Goal: Task Accomplishment & Management: Use online tool/utility

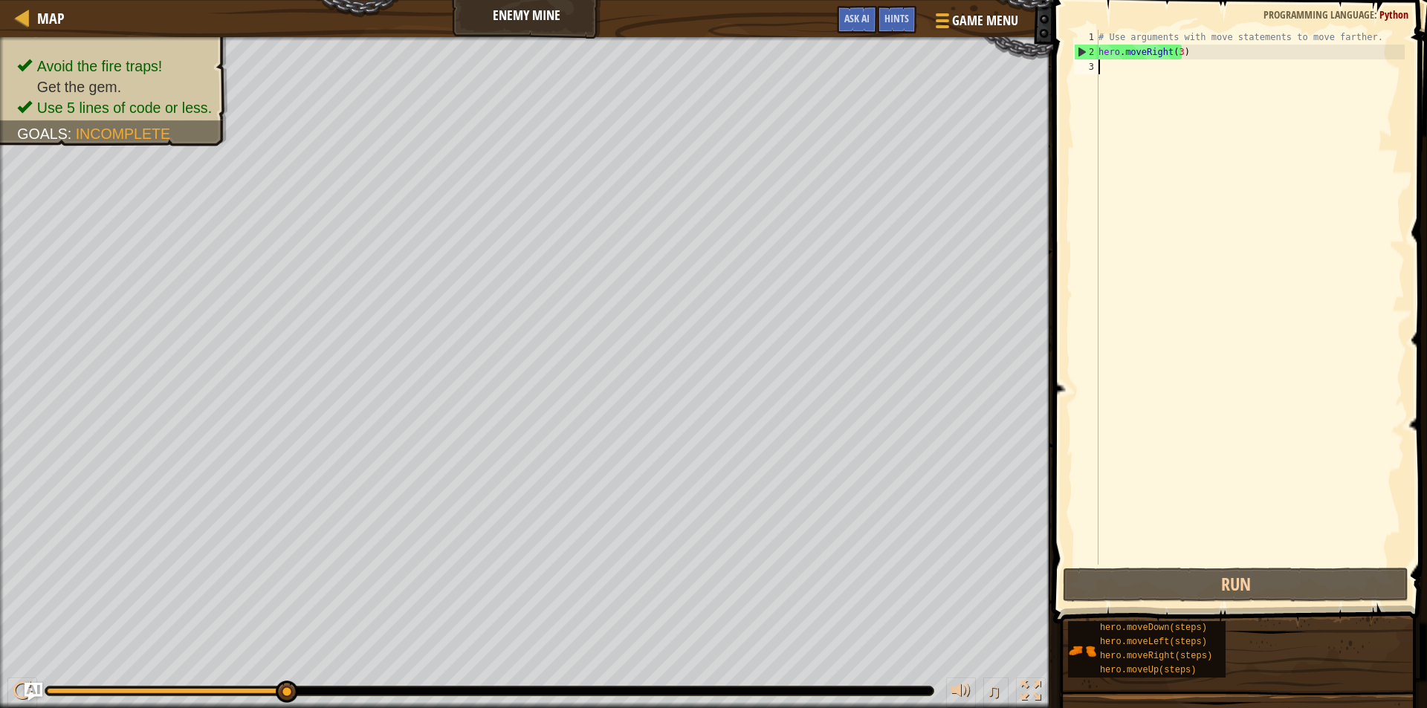
type textarea "up"
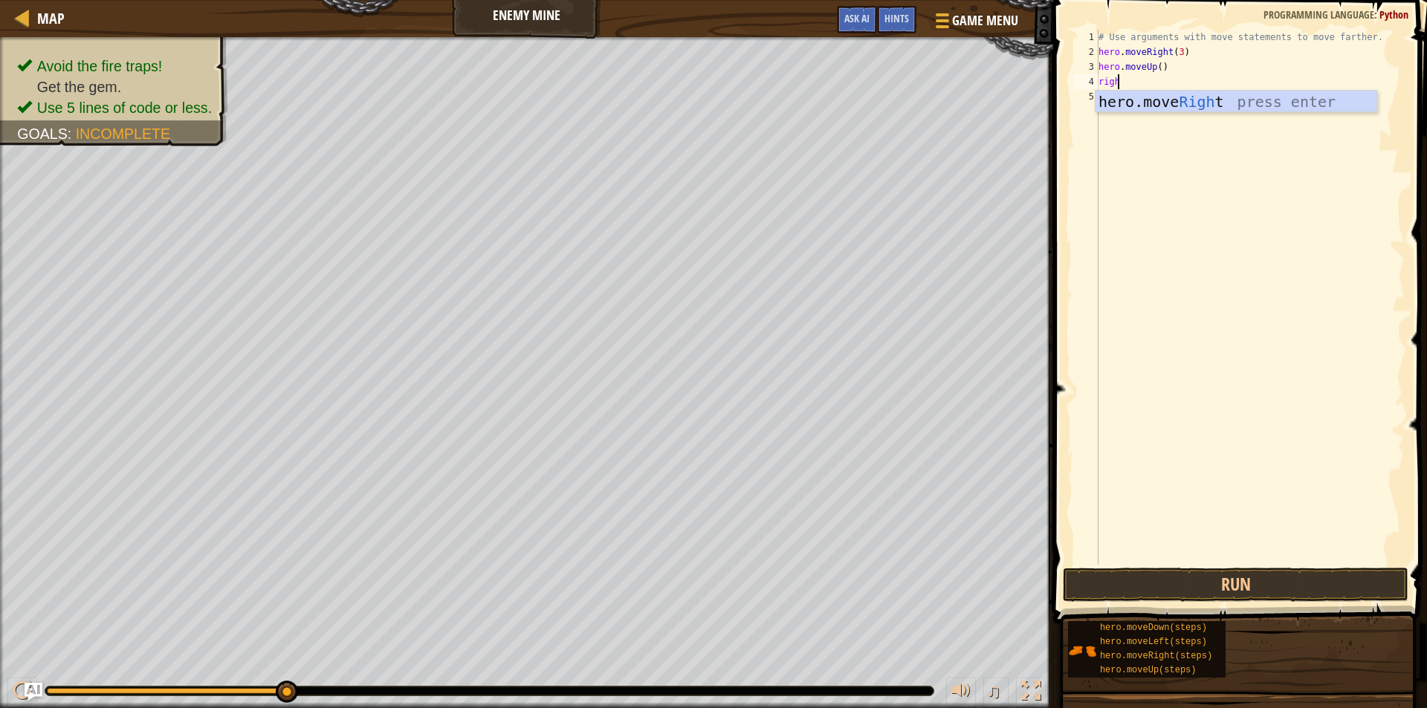
type textarea "right"
type textarea "down"
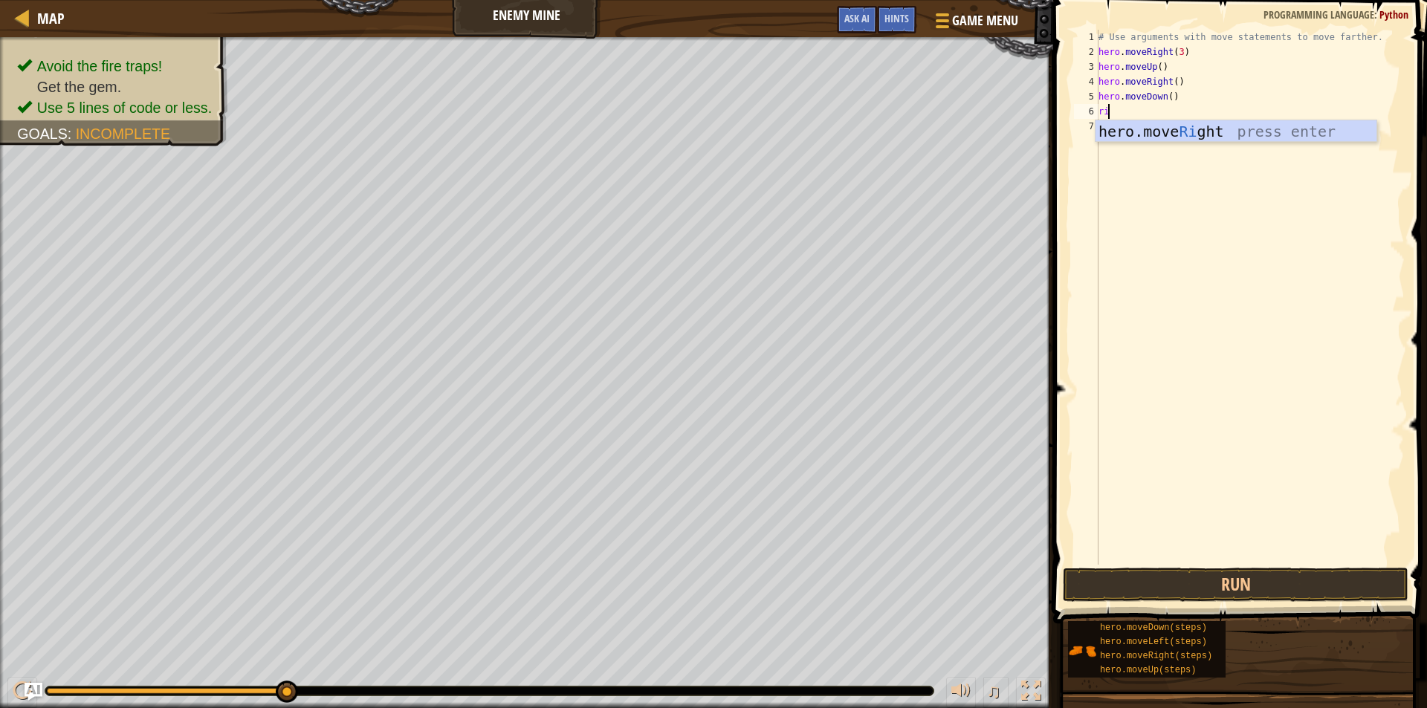
type textarea "right"
click at [1169, 93] on div "# Use arguments with move statements to move farther. hero . moveRight ( 3 ) he…" at bounding box center [1249, 312] width 309 height 565
click at [1173, 108] on div "# Use arguments with move statements to move farther. hero . moveRight ( 3 ) he…" at bounding box center [1249, 312] width 309 height 565
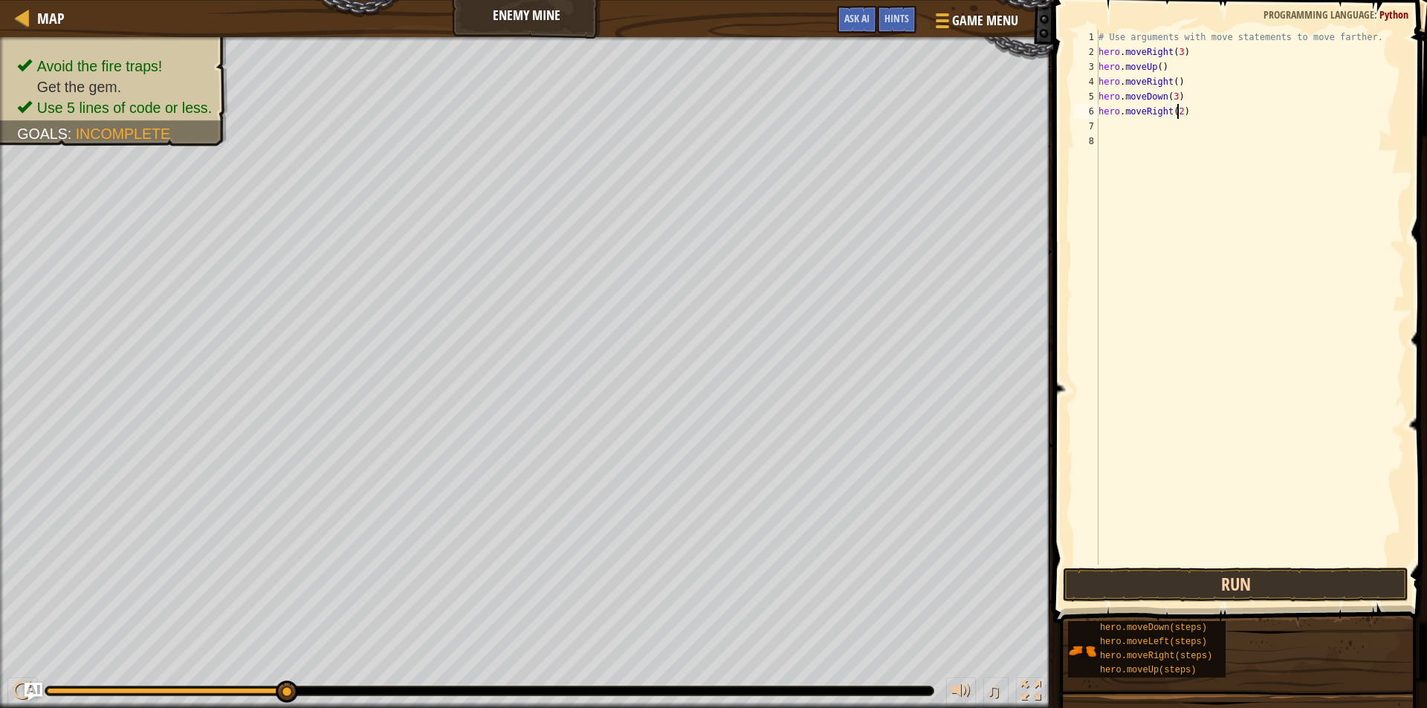
type textarea "hero.moveRight(2)"
click at [1274, 579] on button "Run" at bounding box center [1236, 585] width 346 height 34
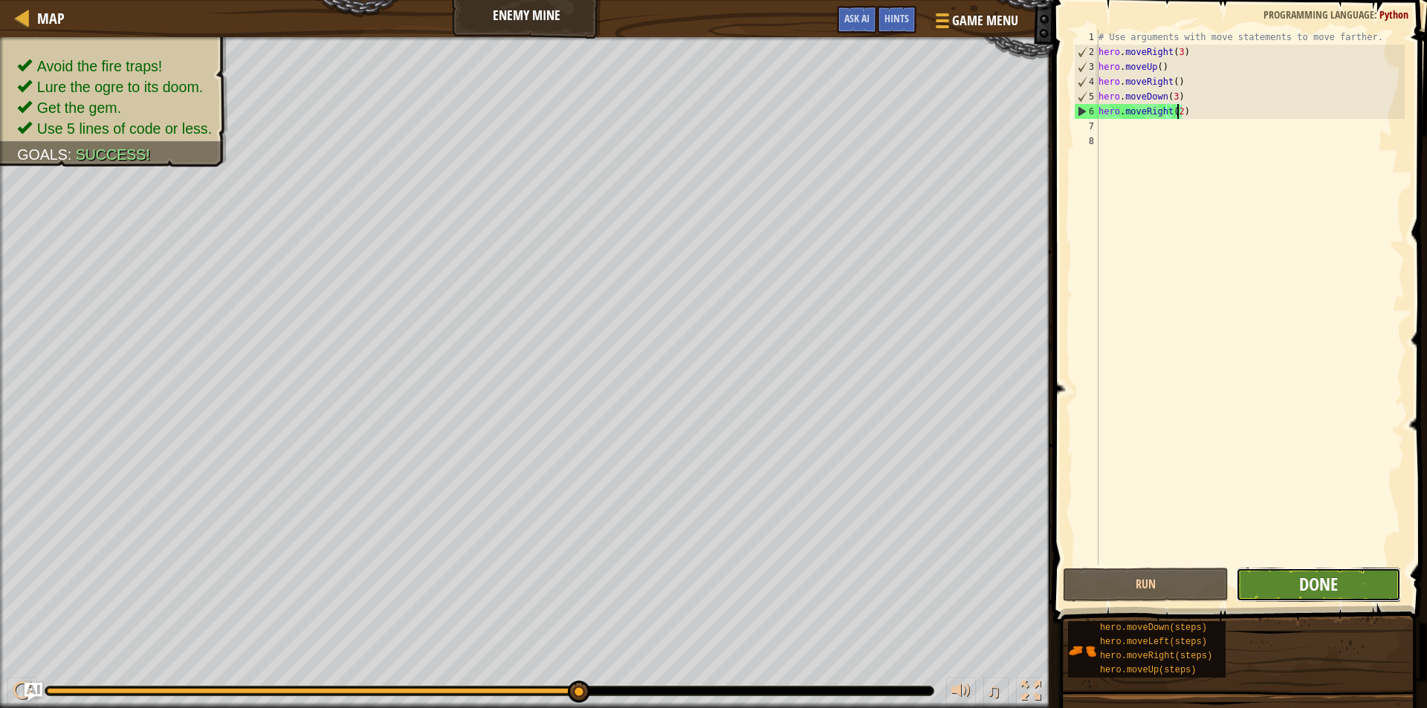
click at [1326, 587] on span "Done" at bounding box center [1318, 584] width 39 height 24
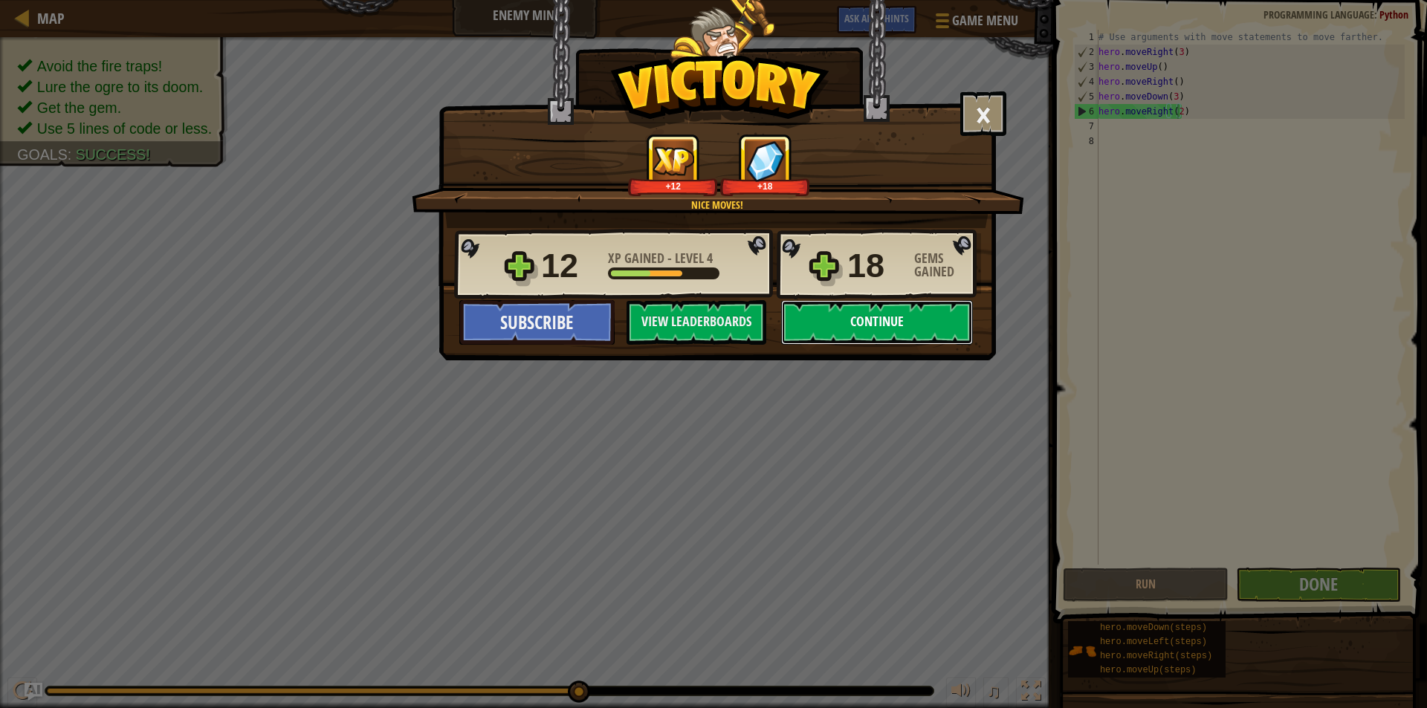
click at [924, 318] on button "Continue" at bounding box center [877, 322] width 192 height 45
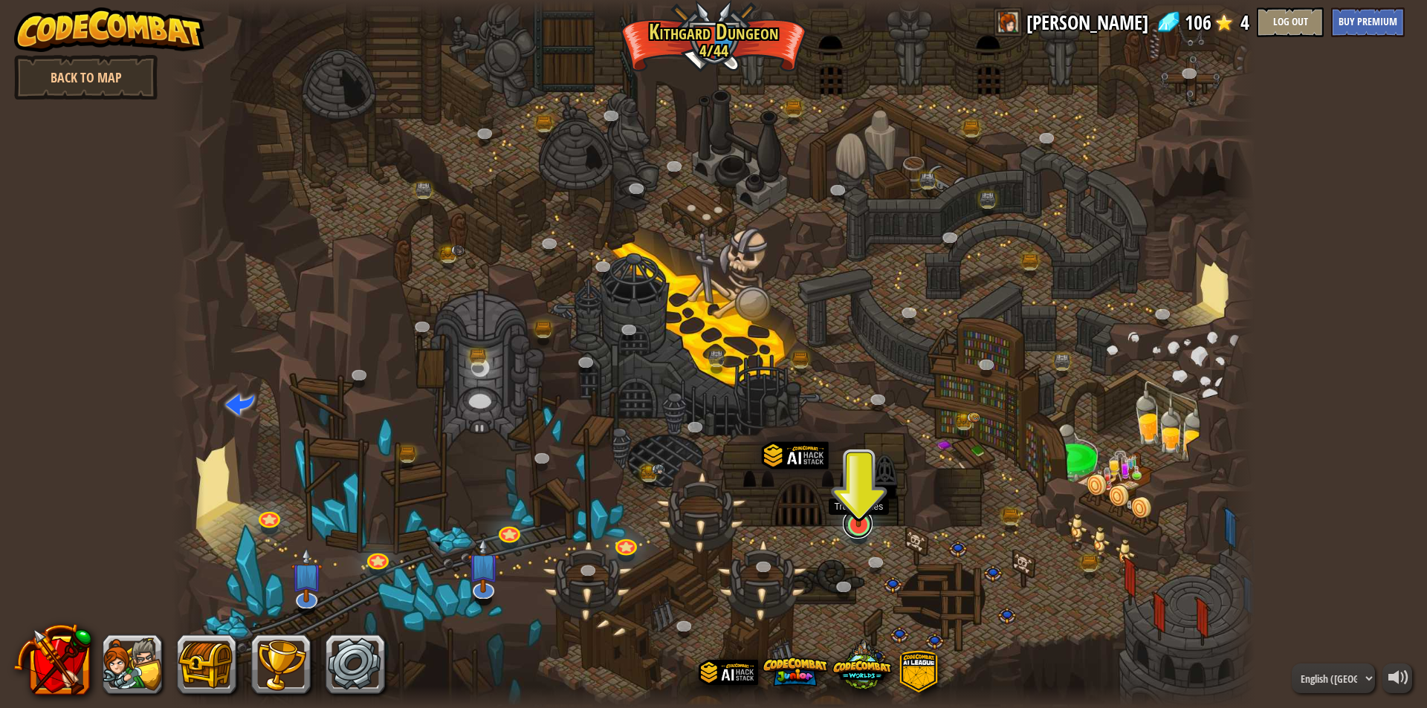
click at [863, 531] on link at bounding box center [858, 524] width 30 height 30
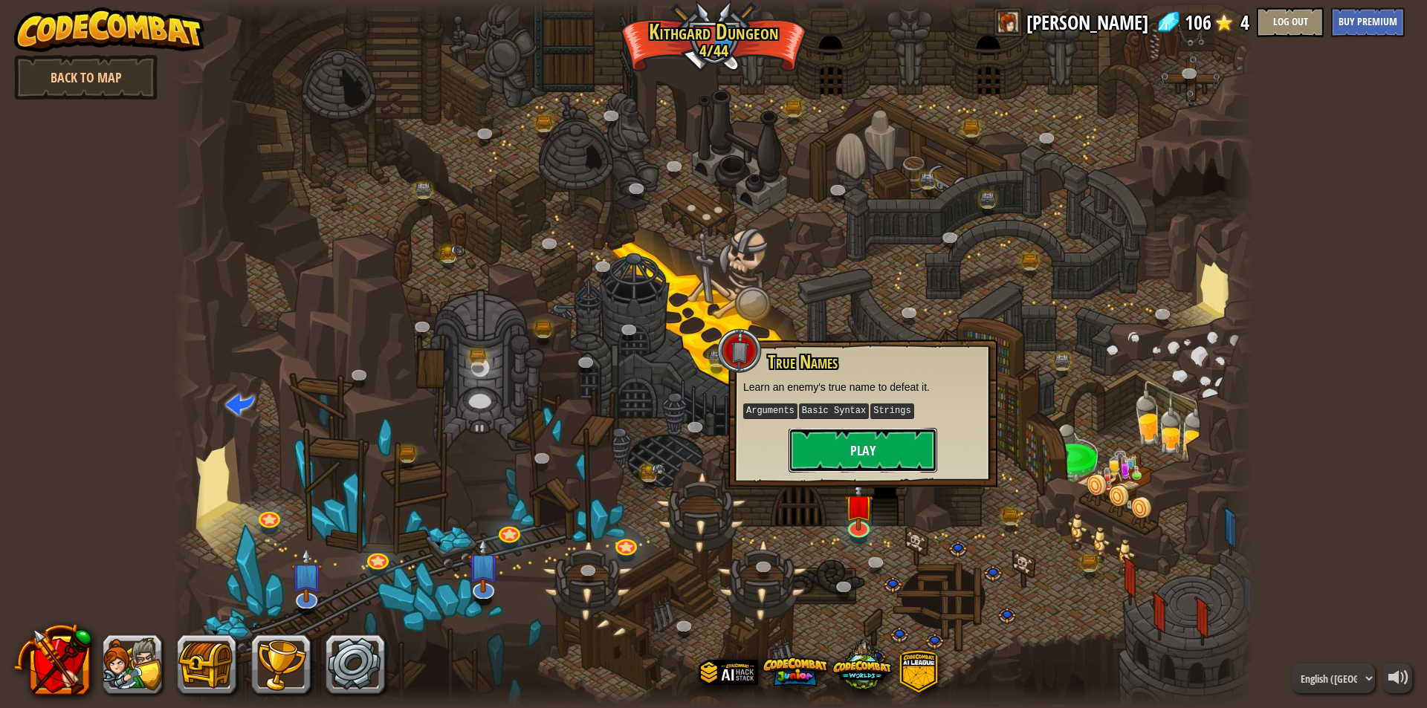
click at [888, 460] on button "Play" at bounding box center [862, 450] width 149 height 45
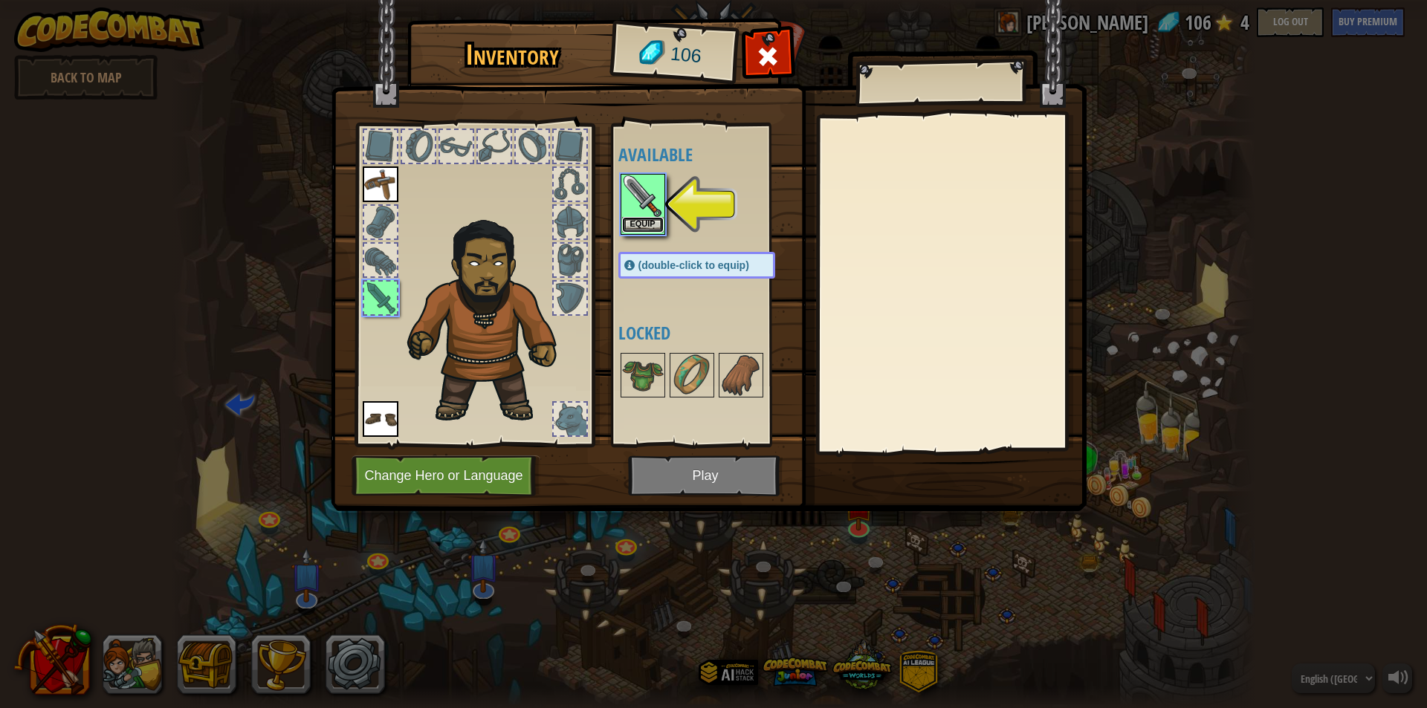
click at [640, 219] on button "Equip" at bounding box center [643, 225] width 42 height 16
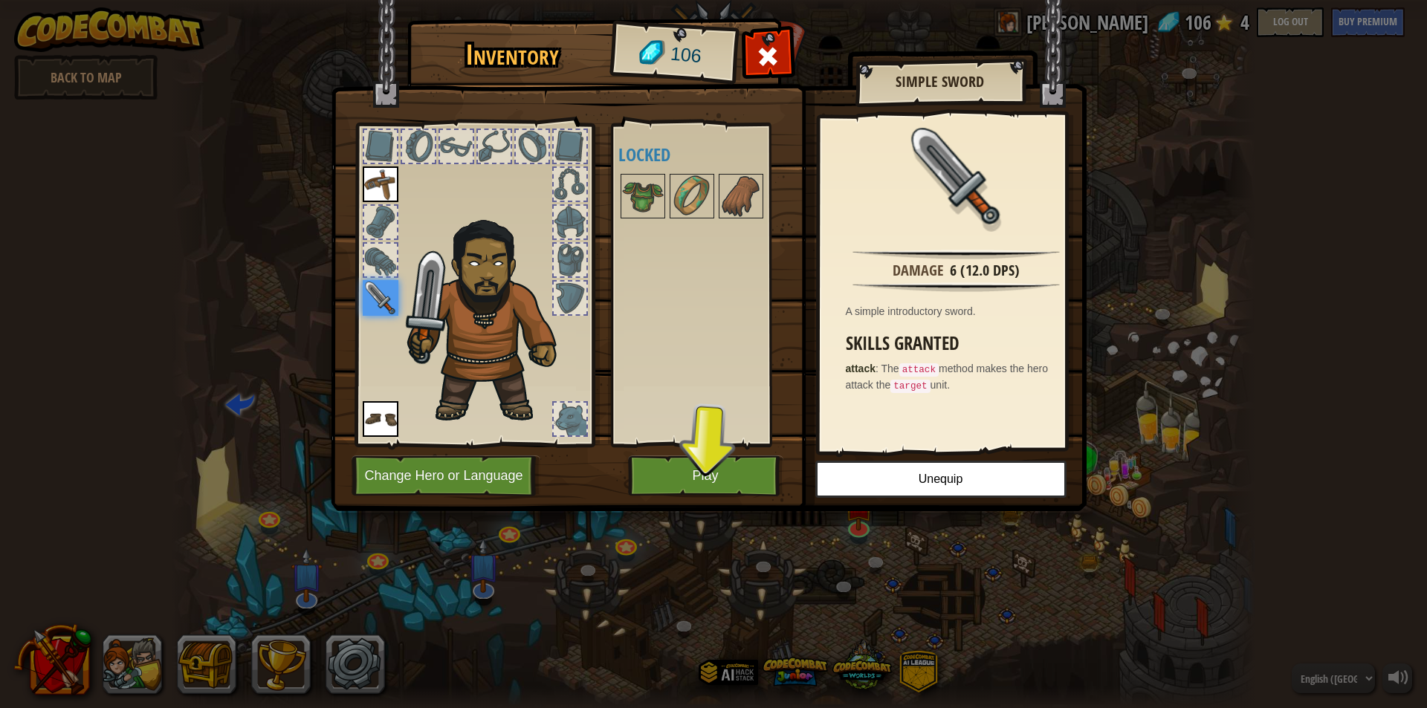
click at [668, 187] on div at bounding box center [711, 196] width 187 height 49
click at [654, 188] on img at bounding box center [643, 196] width 42 height 42
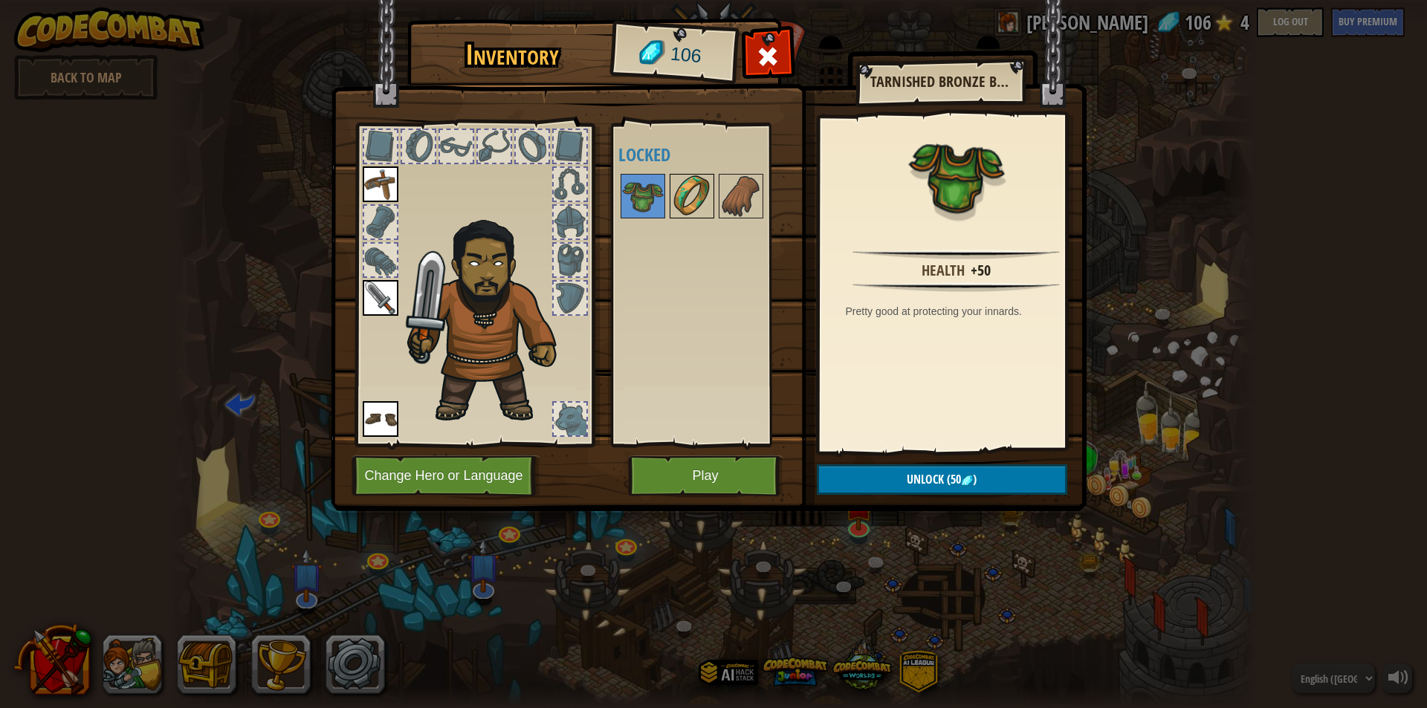
click at [689, 189] on img at bounding box center [692, 196] width 42 height 42
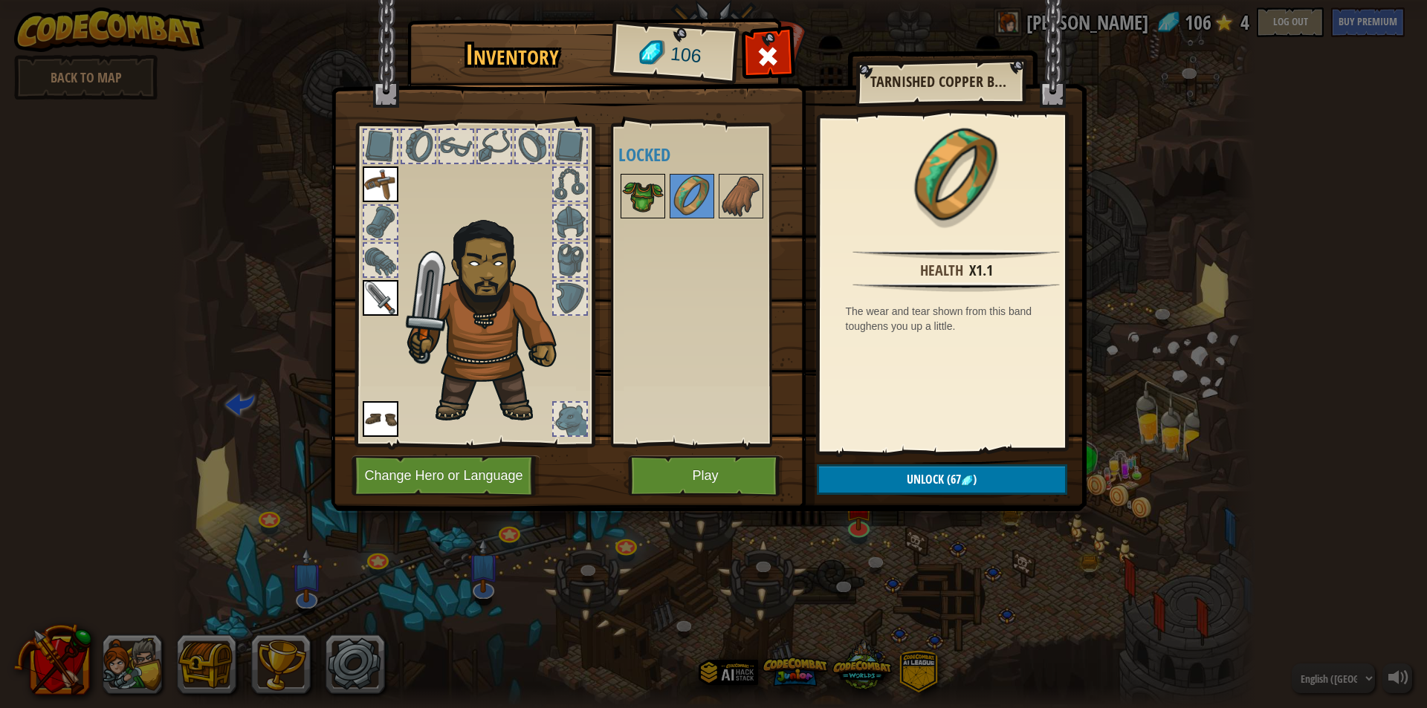
click at [629, 197] on img at bounding box center [643, 196] width 42 height 42
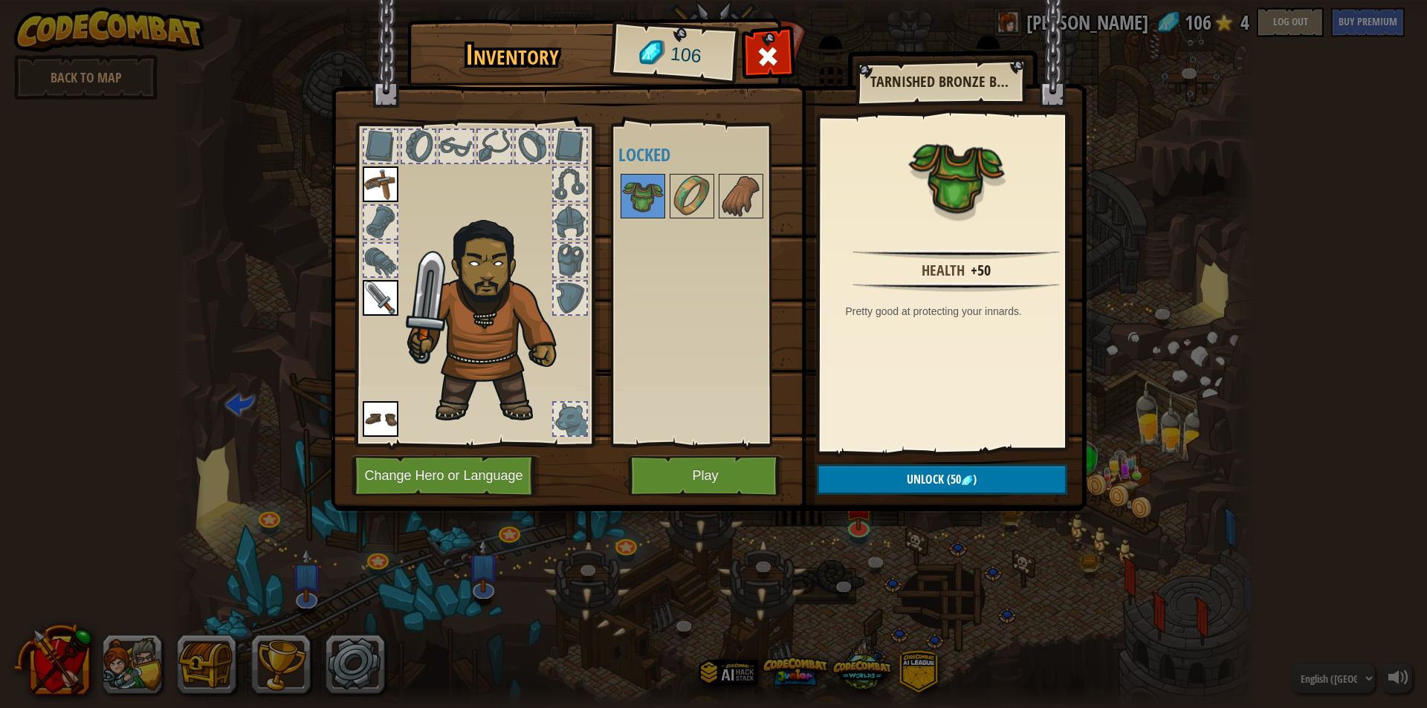
click at [716, 192] on div at bounding box center [711, 196] width 187 height 49
click at [748, 191] on img at bounding box center [741, 196] width 42 height 42
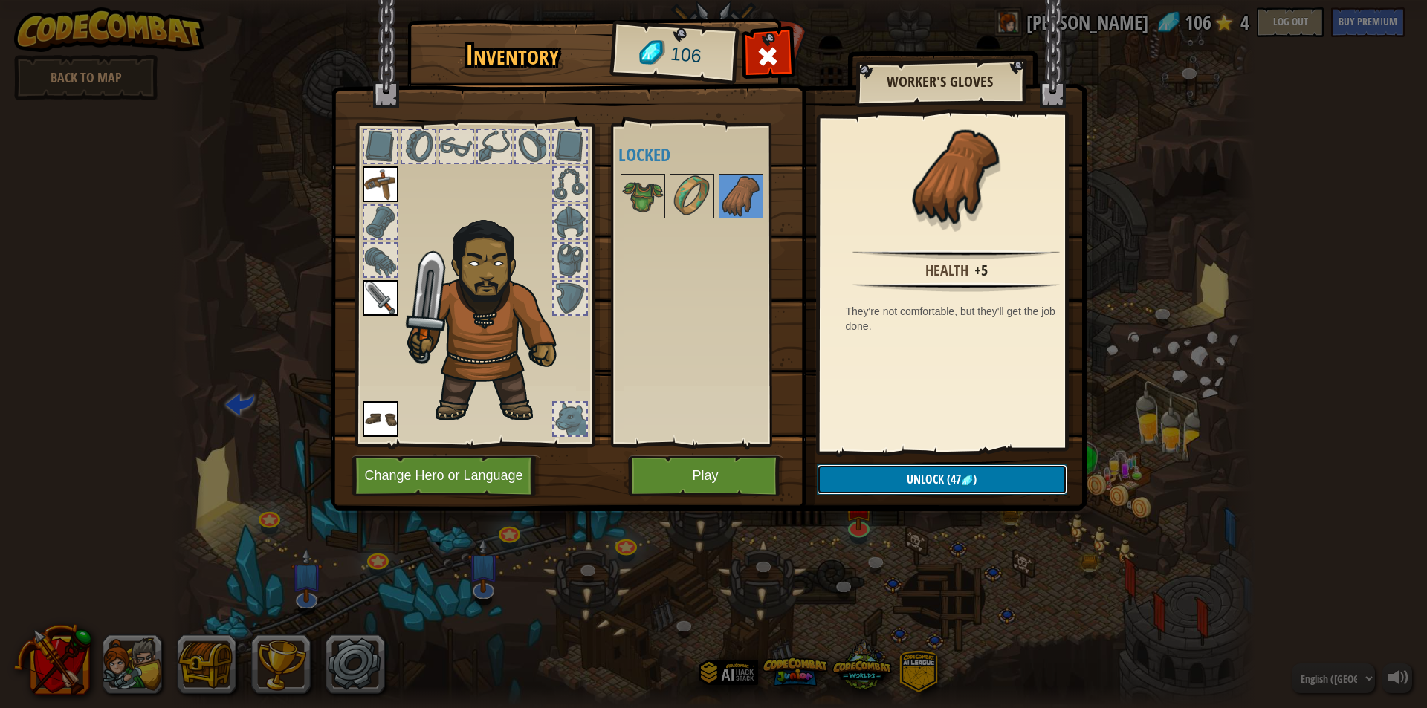
click at [913, 470] on button "Unlock (47 )" at bounding box center [942, 479] width 250 height 30
click at [895, 471] on button "Confirm" at bounding box center [942, 479] width 250 height 30
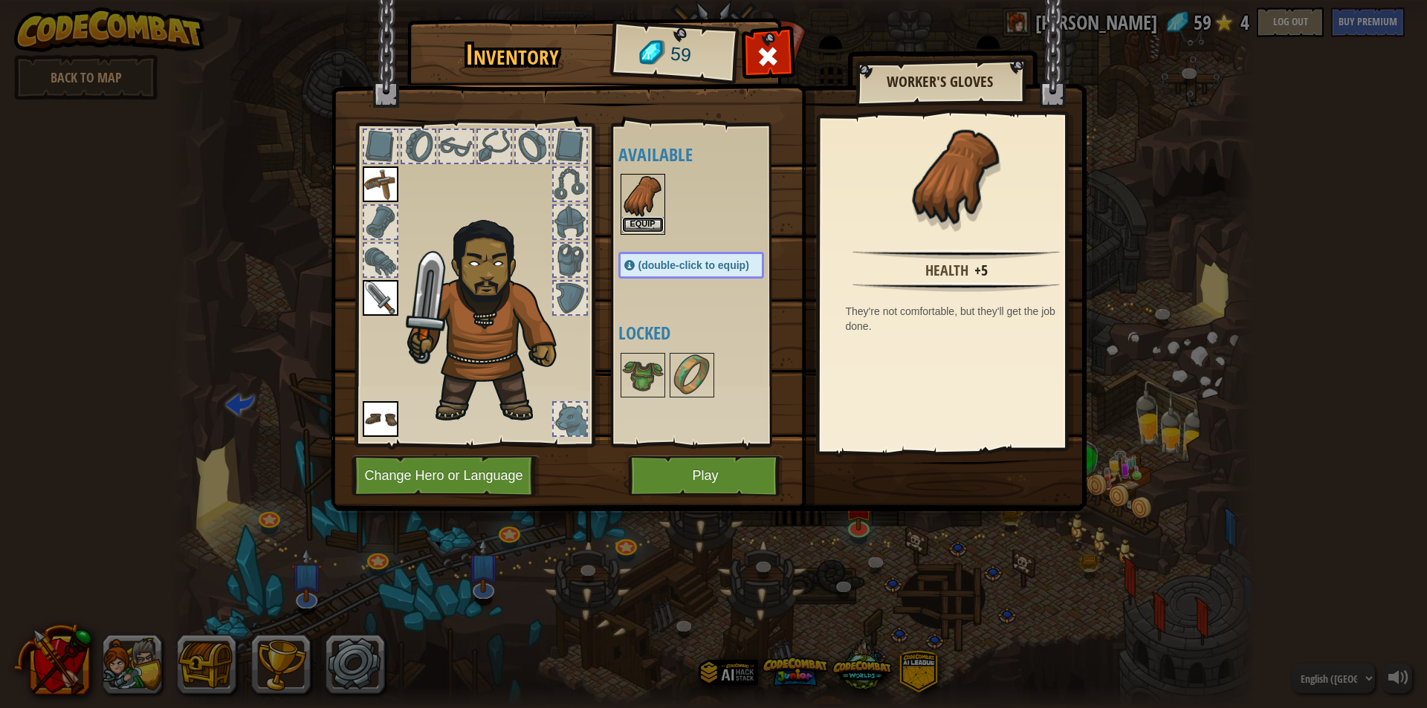
click at [650, 229] on button "Equip" at bounding box center [643, 225] width 42 height 16
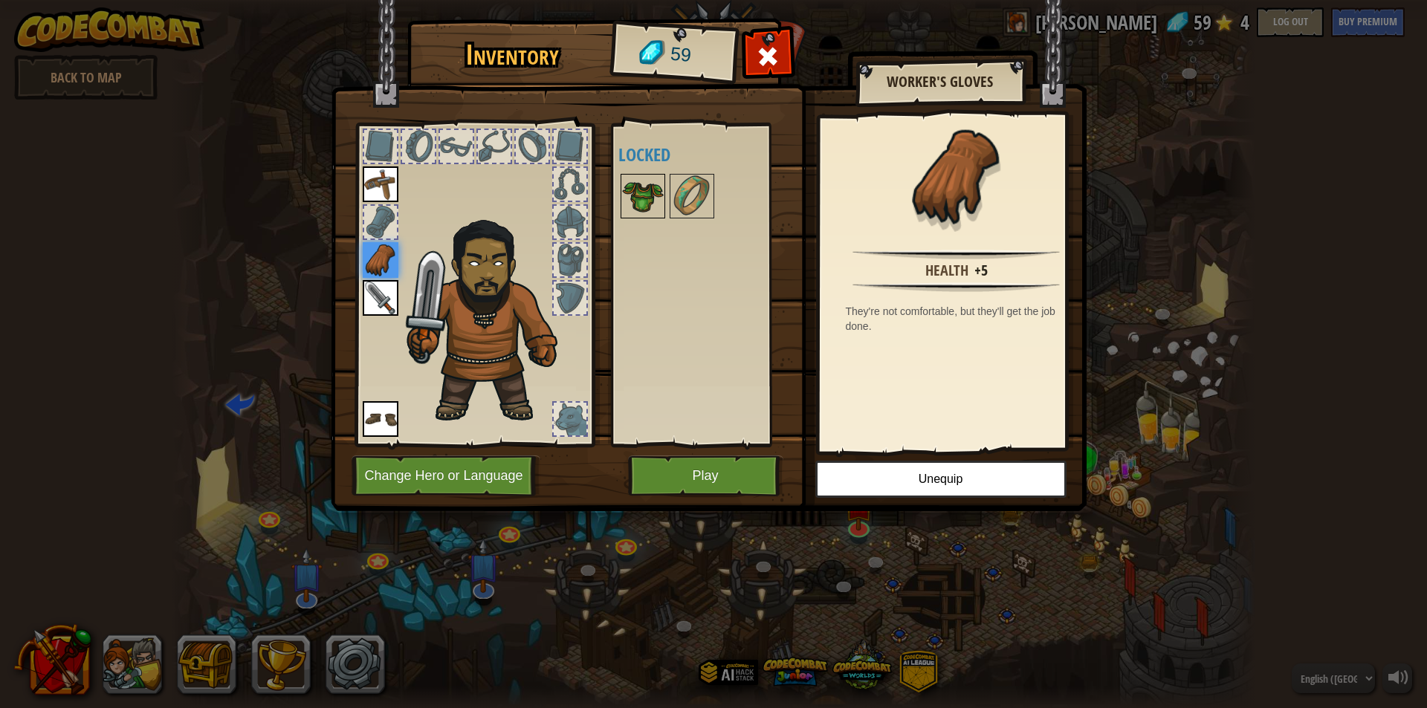
click at [635, 203] on img at bounding box center [643, 196] width 42 height 42
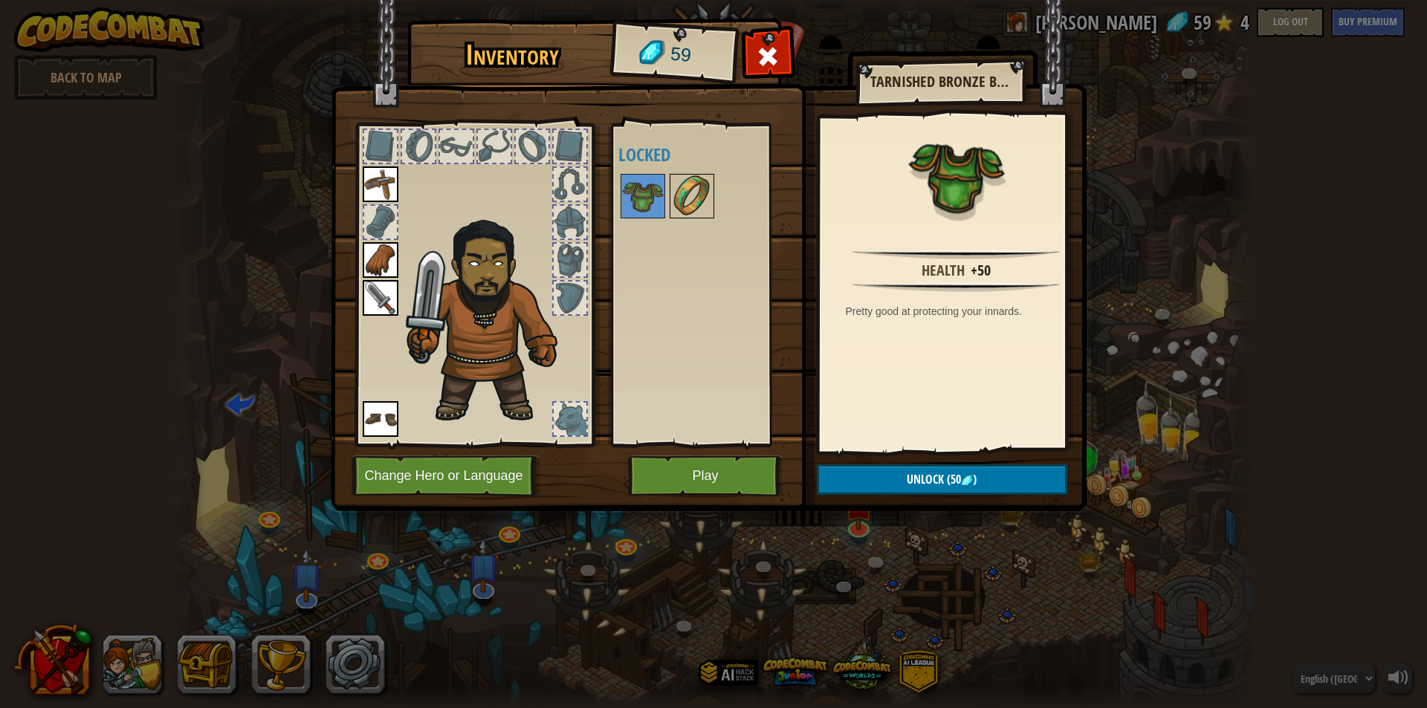
click at [689, 204] on img at bounding box center [692, 196] width 42 height 42
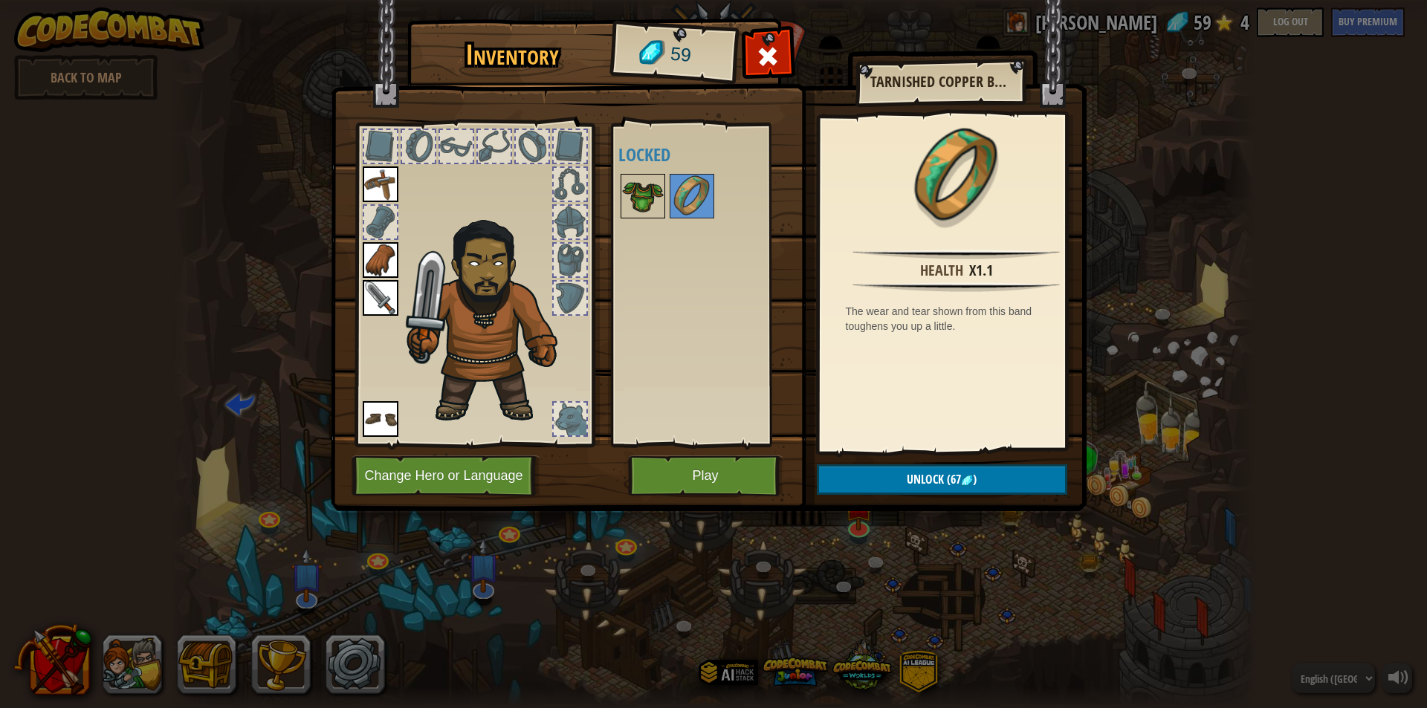
click at [641, 185] on img at bounding box center [643, 196] width 42 height 42
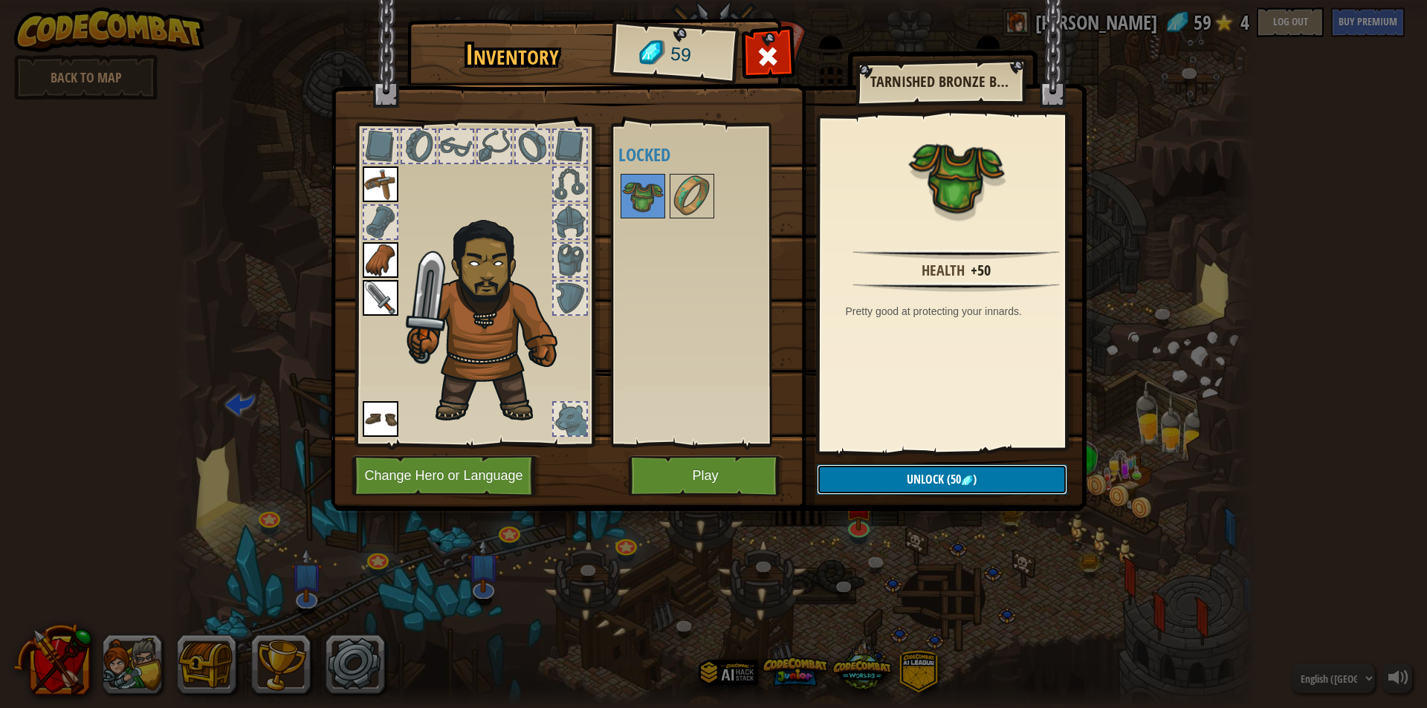
click at [962, 478] on img at bounding box center [967, 481] width 12 height 12
click at [956, 478] on button "Confirm" at bounding box center [942, 479] width 250 height 30
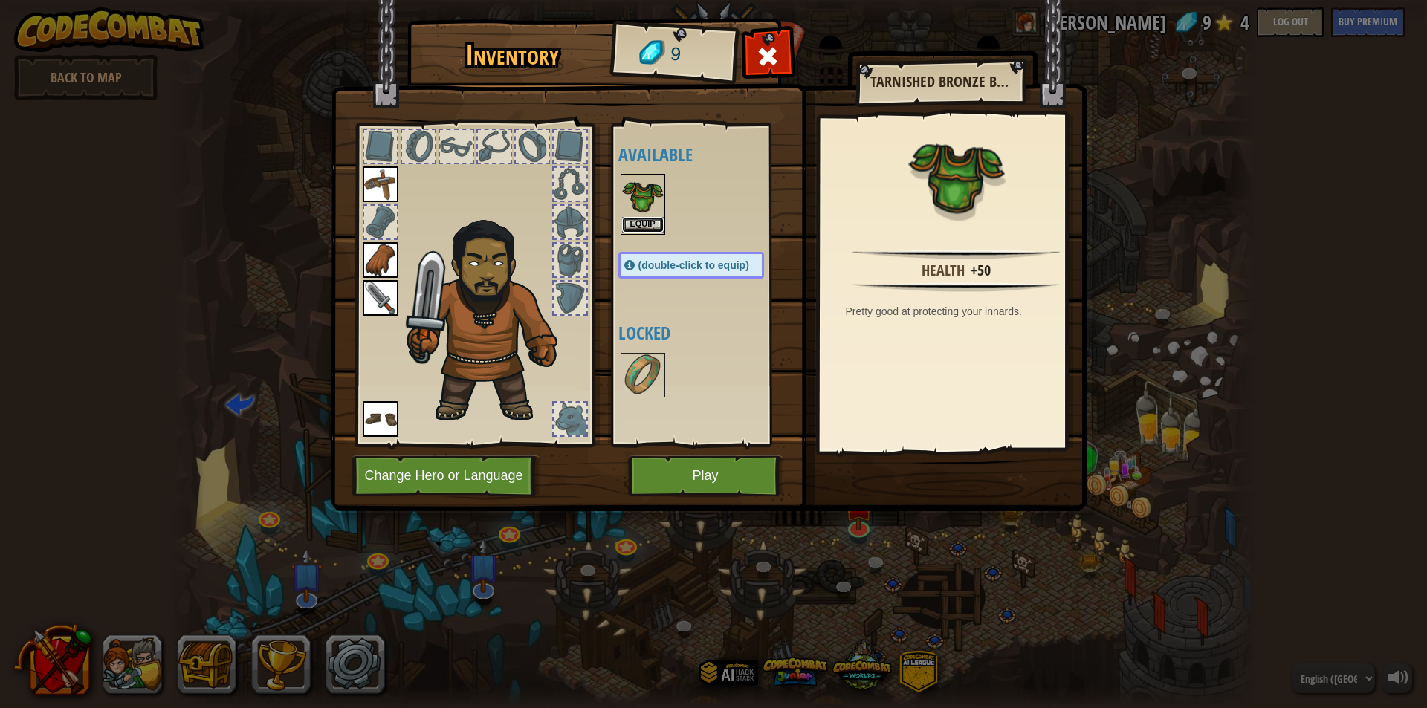
click at [643, 225] on button "Equip" at bounding box center [643, 225] width 42 height 16
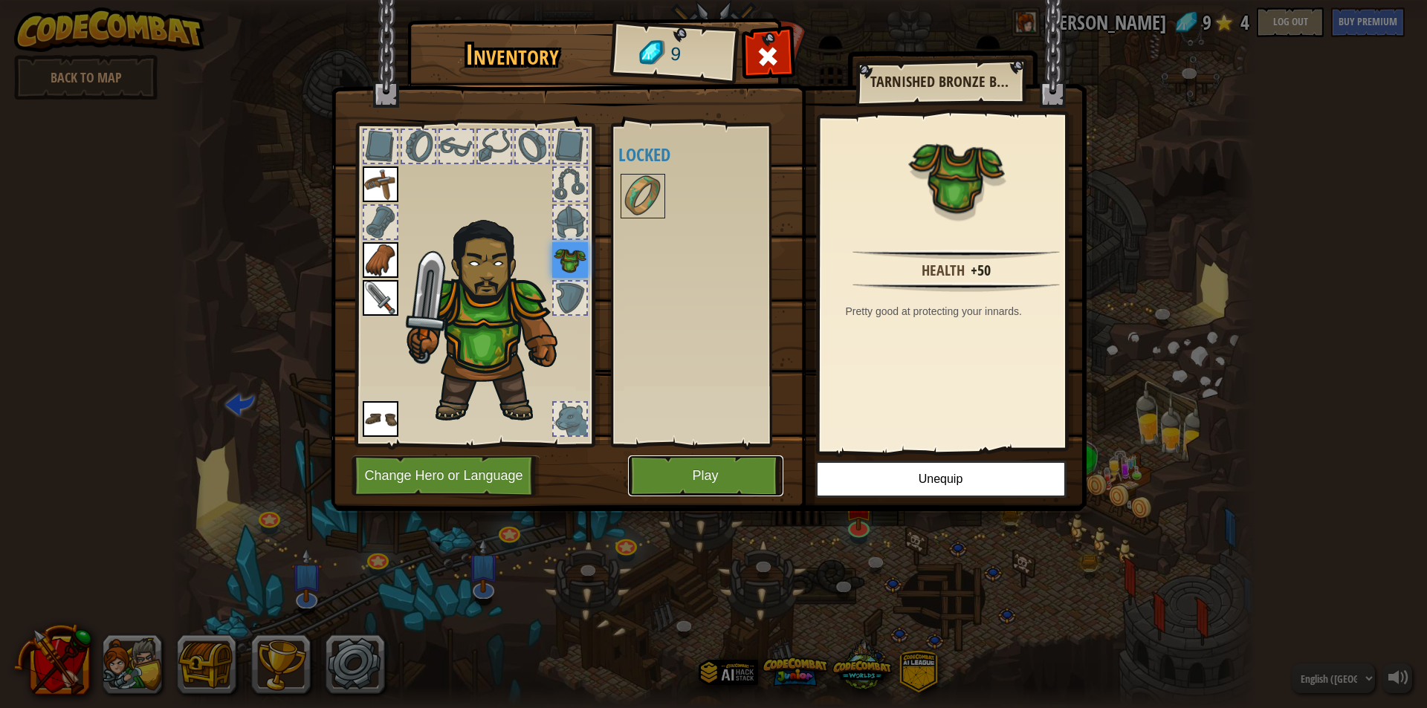
click at [713, 468] on button "Play" at bounding box center [705, 476] width 155 height 41
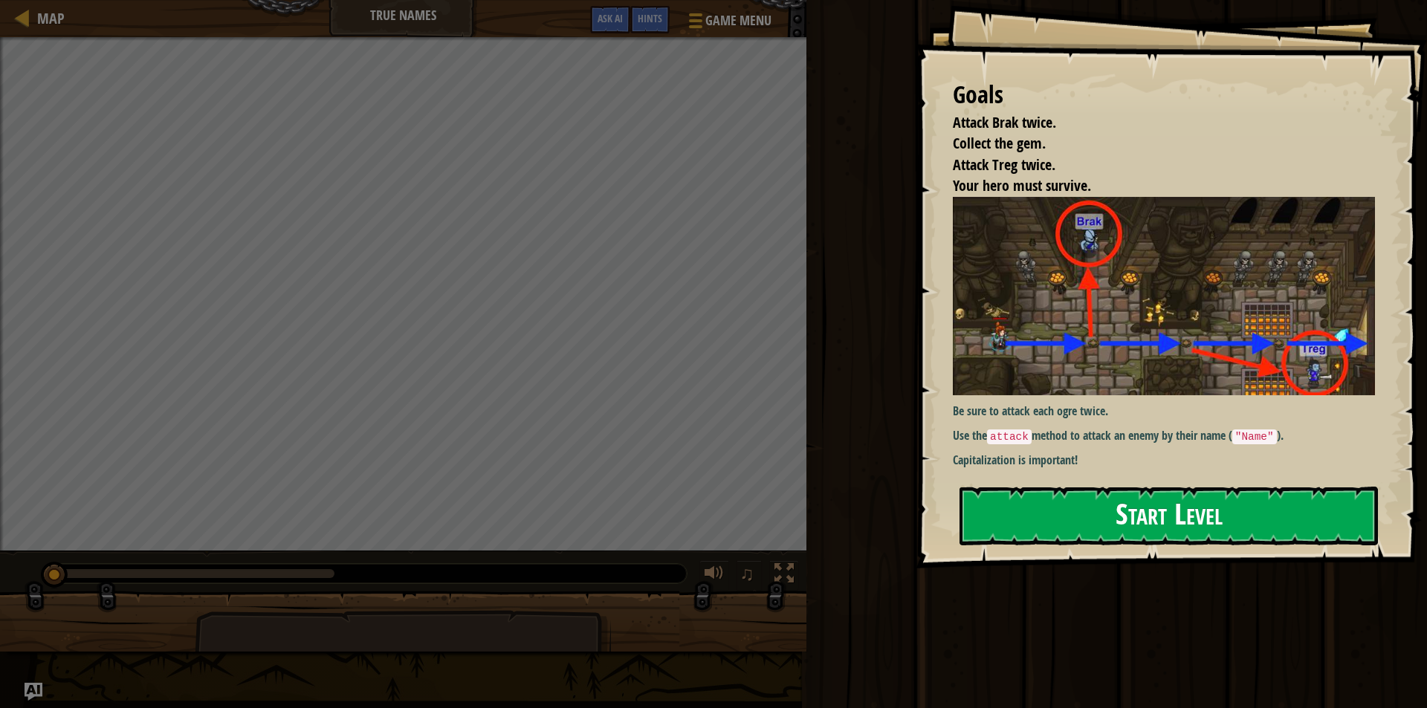
click at [1177, 514] on button "Start Level" at bounding box center [1168, 516] width 418 height 59
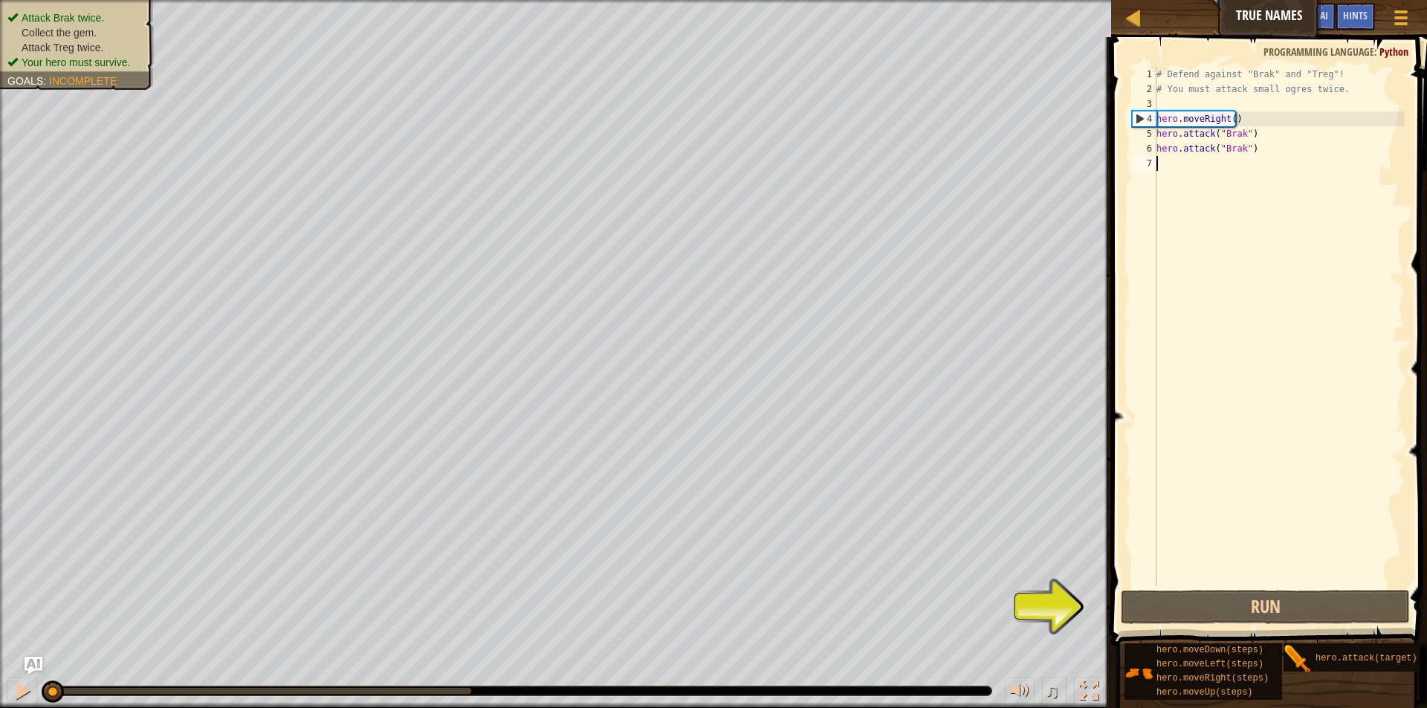
scroll to position [7, 0]
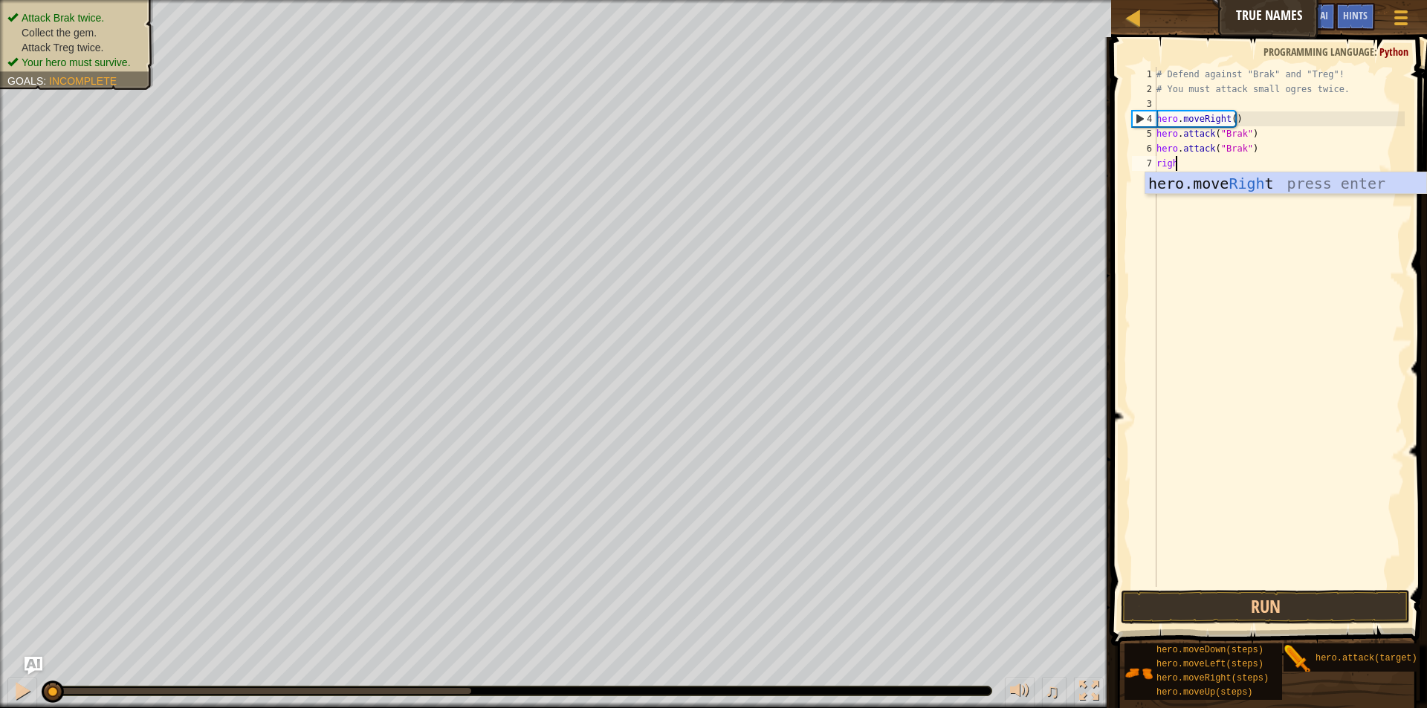
type textarea "right"
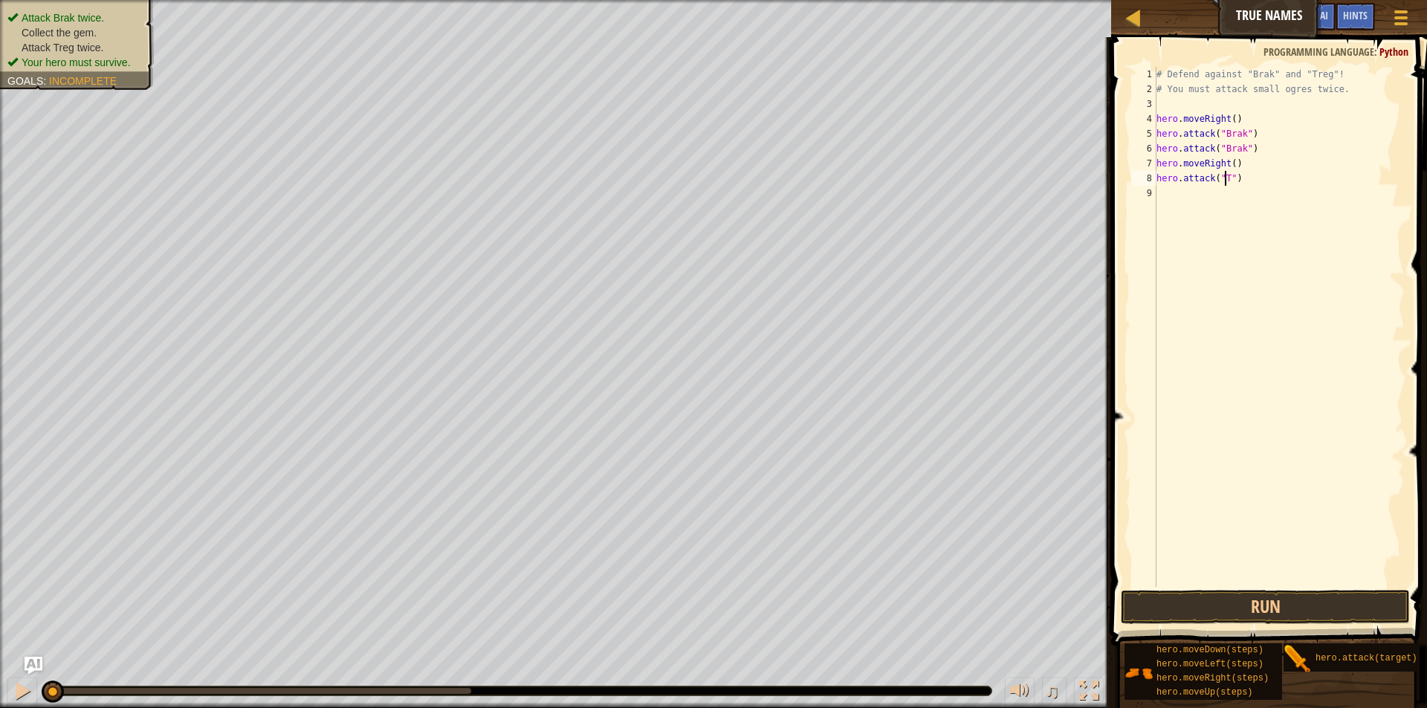
scroll to position [7, 7]
type textarea "hero.attack("Treg")"
click at [1254, 193] on div "# Defend against "Brak" and "Treg"! # You must attack small ogres twice. hero .…" at bounding box center [1278, 342] width 251 height 550
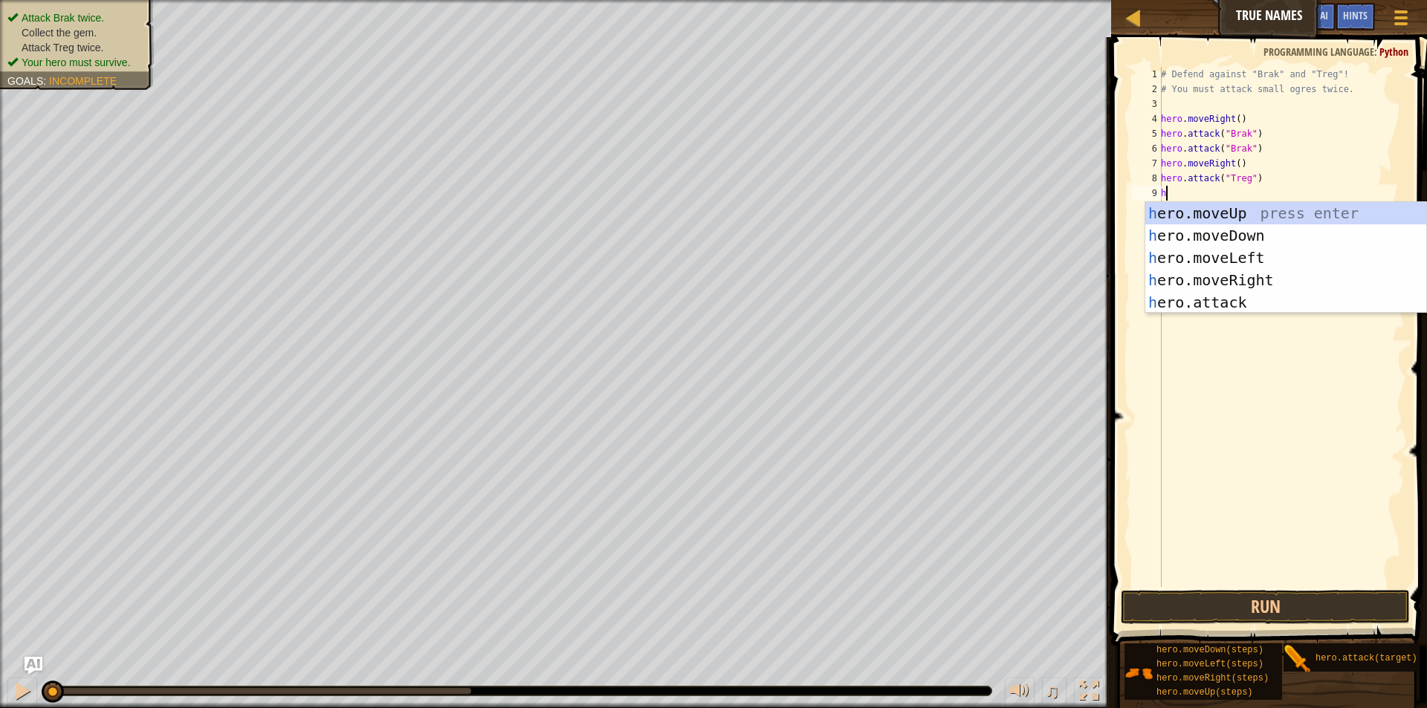
type textarea "her"
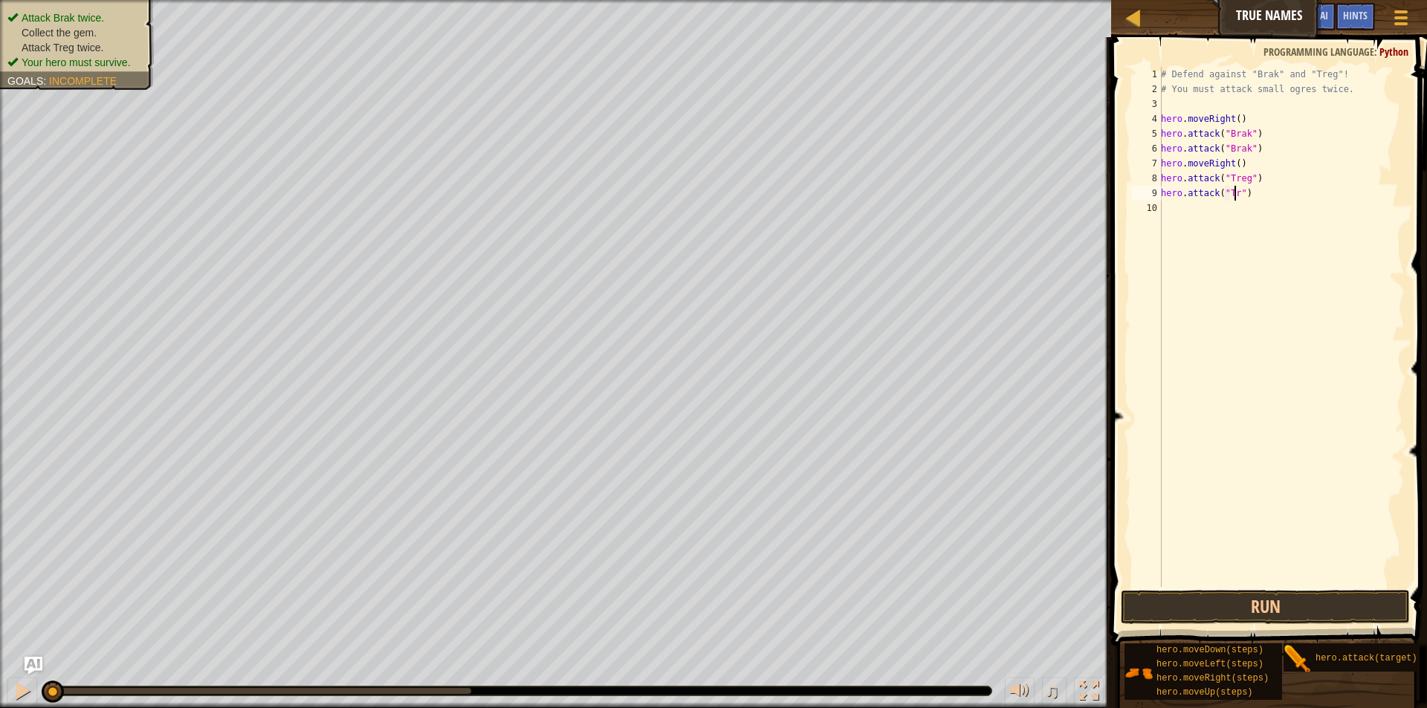
scroll to position [7, 7]
type textarea "hero.attack("Treg")"
click at [1234, 597] on button "Run" at bounding box center [1265, 607] width 289 height 34
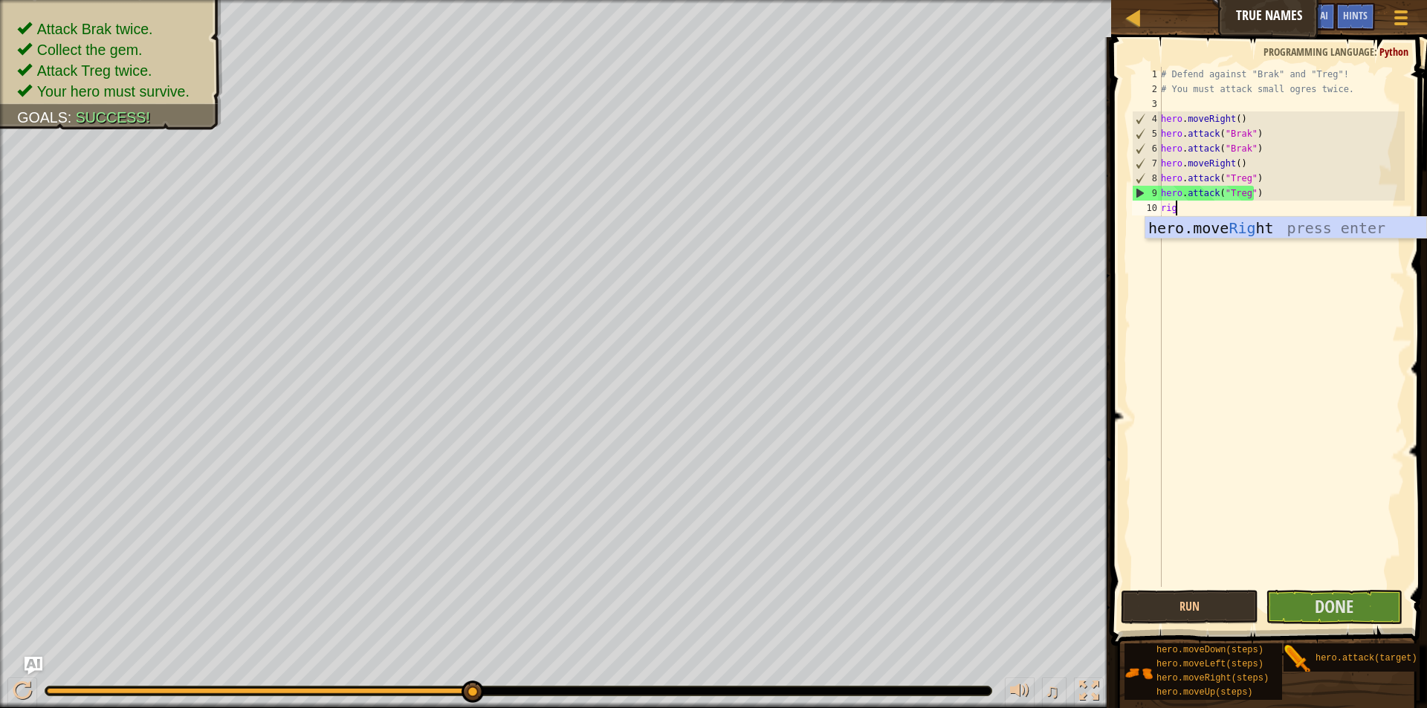
type textarea "righ"
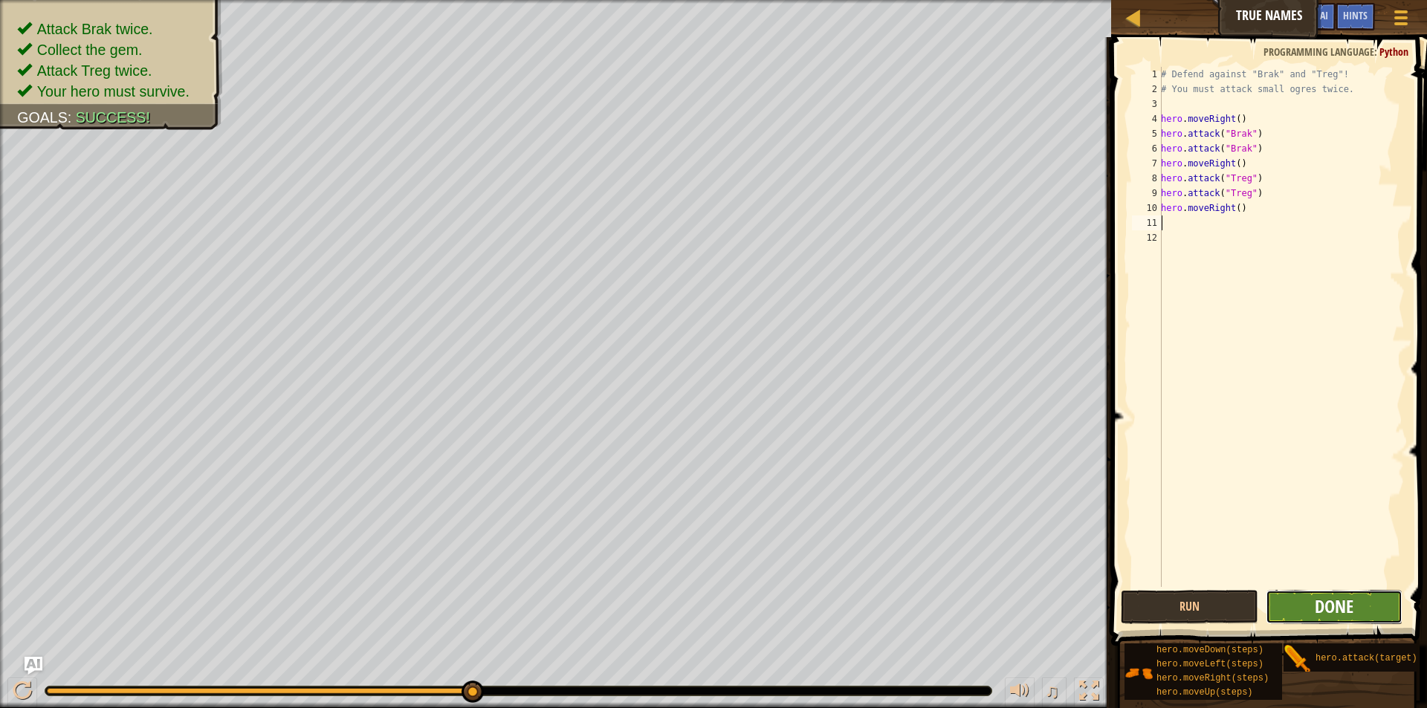
click at [1328, 603] on span "Done" at bounding box center [1334, 607] width 39 height 24
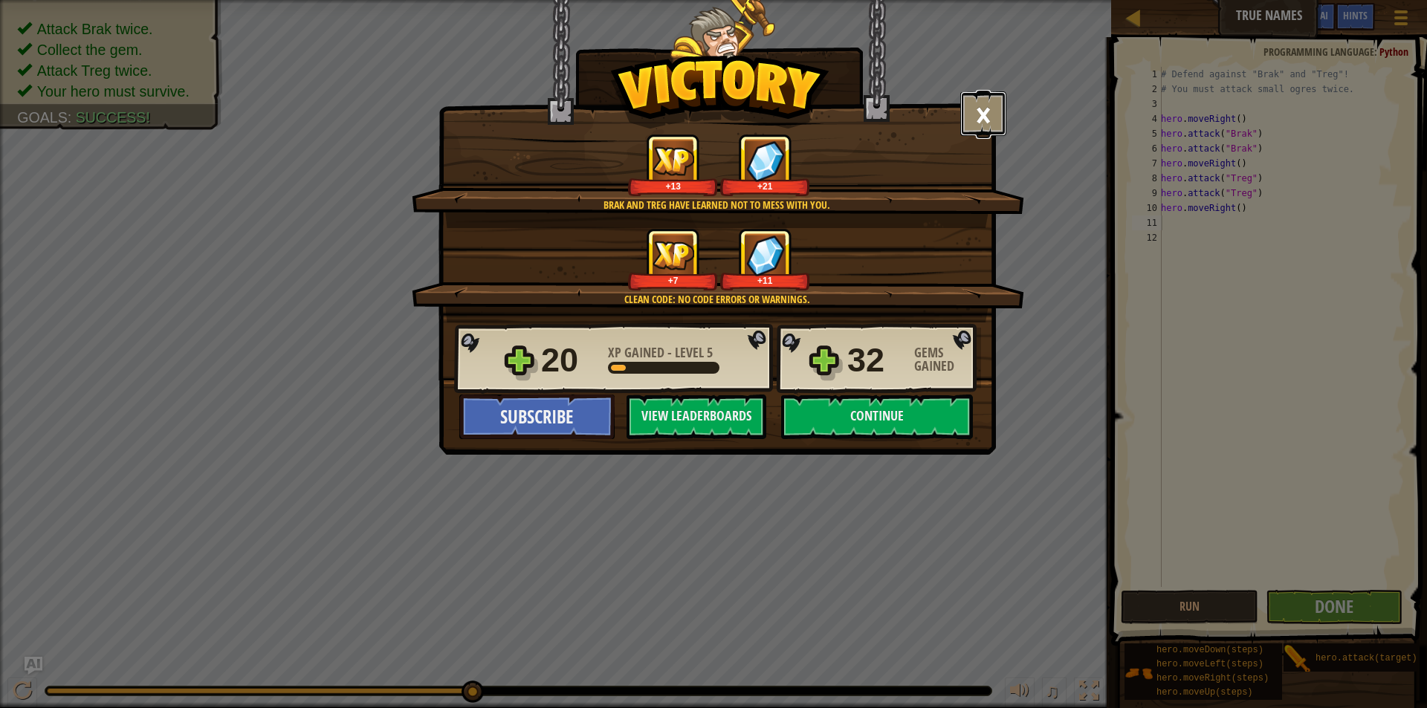
click at [969, 110] on button "×" at bounding box center [983, 113] width 46 height 45
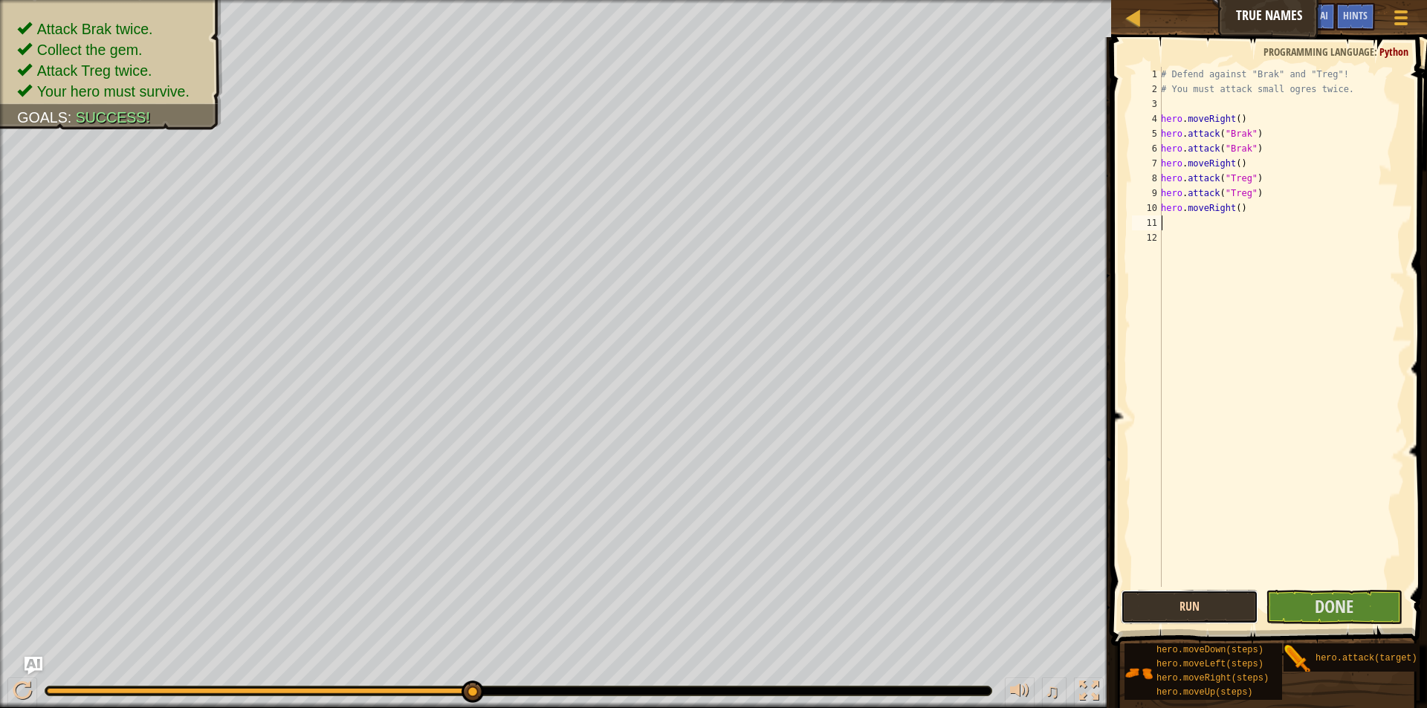
click at [1232, 605] on button "Run" at bounding box center [1189, 607] width 137 height 34
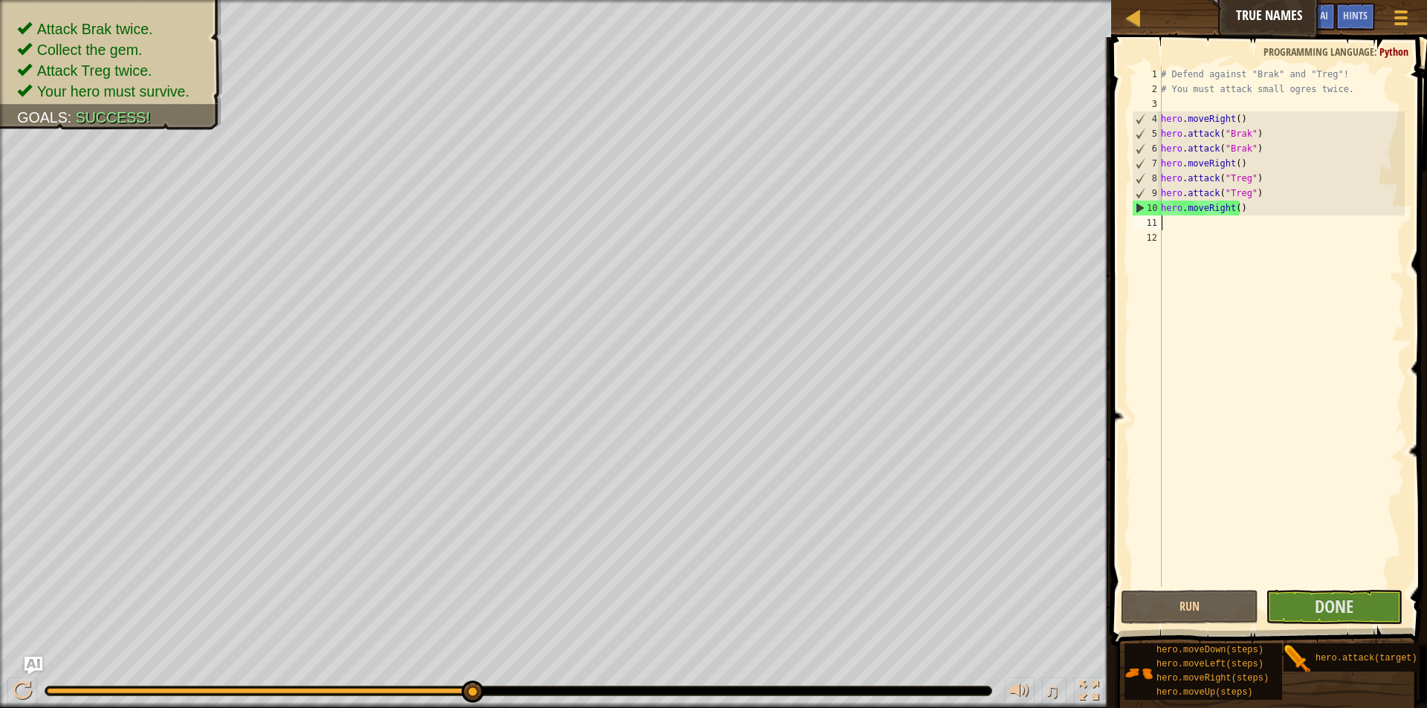
click at [1235, 207] on div "# Defend against "Brak" and "Treg"! # You must attack small ogres twice. hero .…" at bounding box center [1281, 342] width 247 height 550
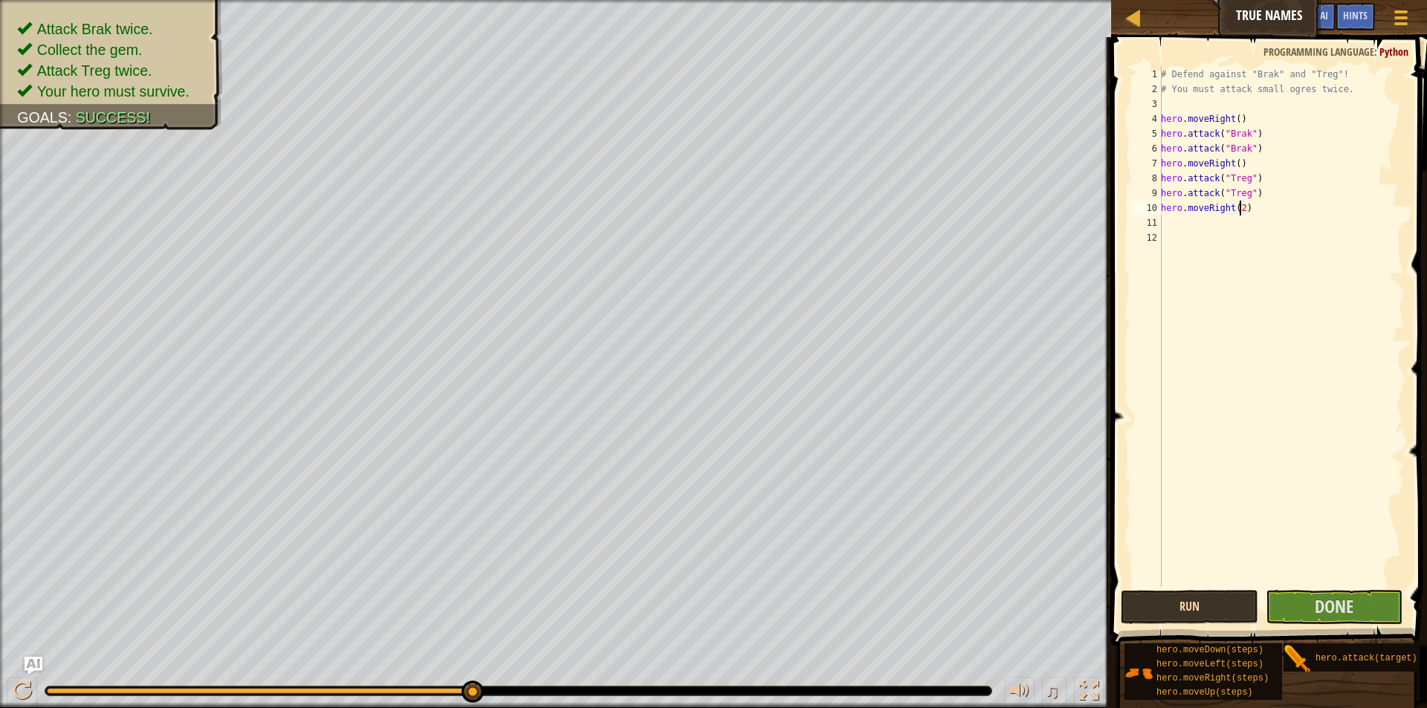
type textarea "hero.moveRight(2)"
click at [1216, 609] on button "Run" at bounding box center [1189, 607] width 137 height 34
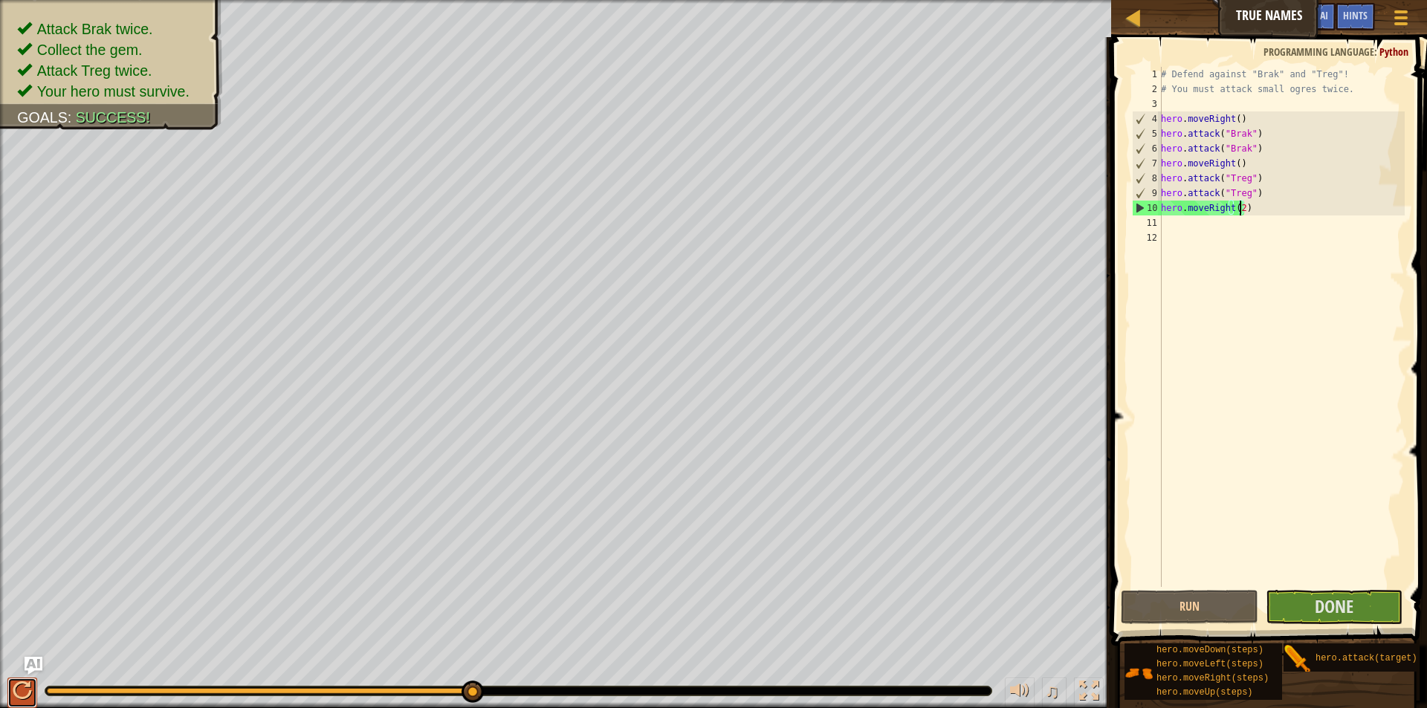
click at [19, 681] on div at bounding box center [22, 690] width 19 height 19
drag, startPoint x: 470, startPoint y: 688, endPoint x: 609, endPoint y: 683, distance: 139.1
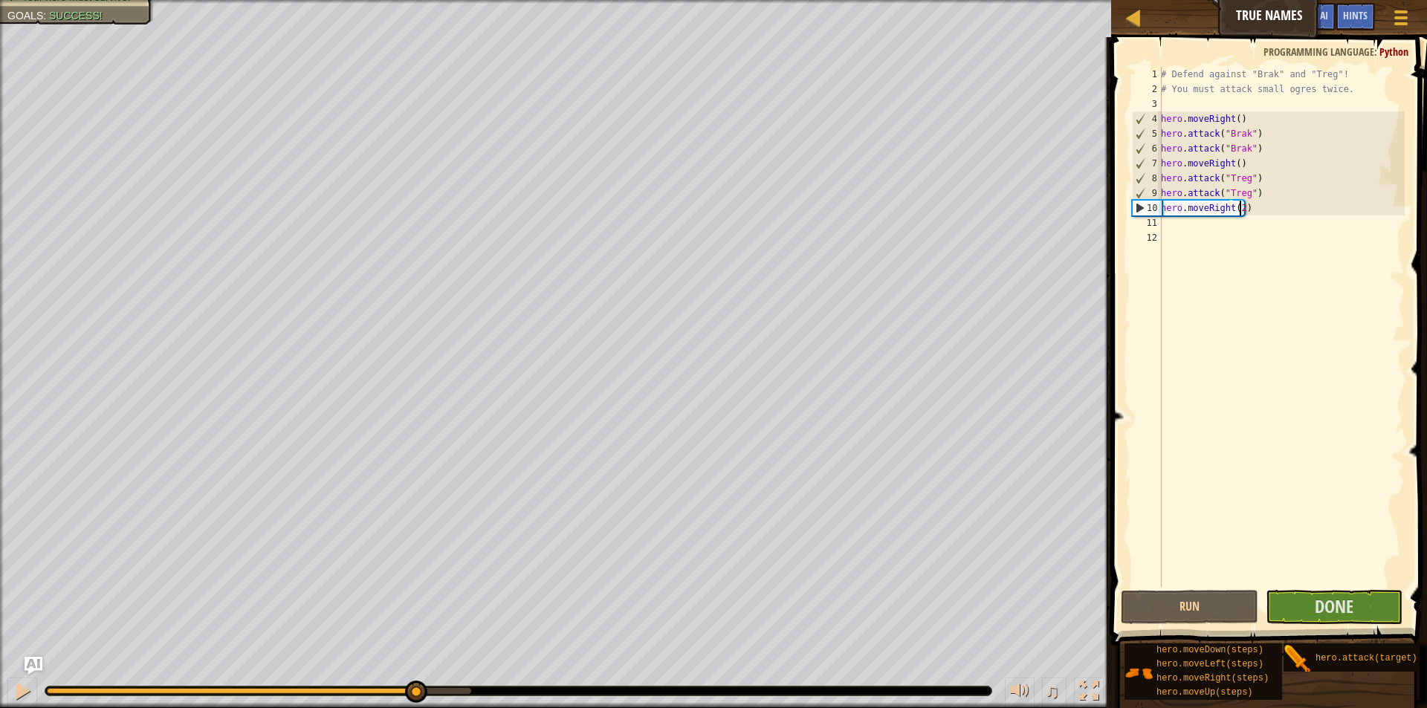
drag, startPoint x: 482, startPoint y: 694, endPoint x: 373, endPoint y: 689, distance: 108.6
click at [405, 689] on div at bounding box center [416, 692] width 22 height 22
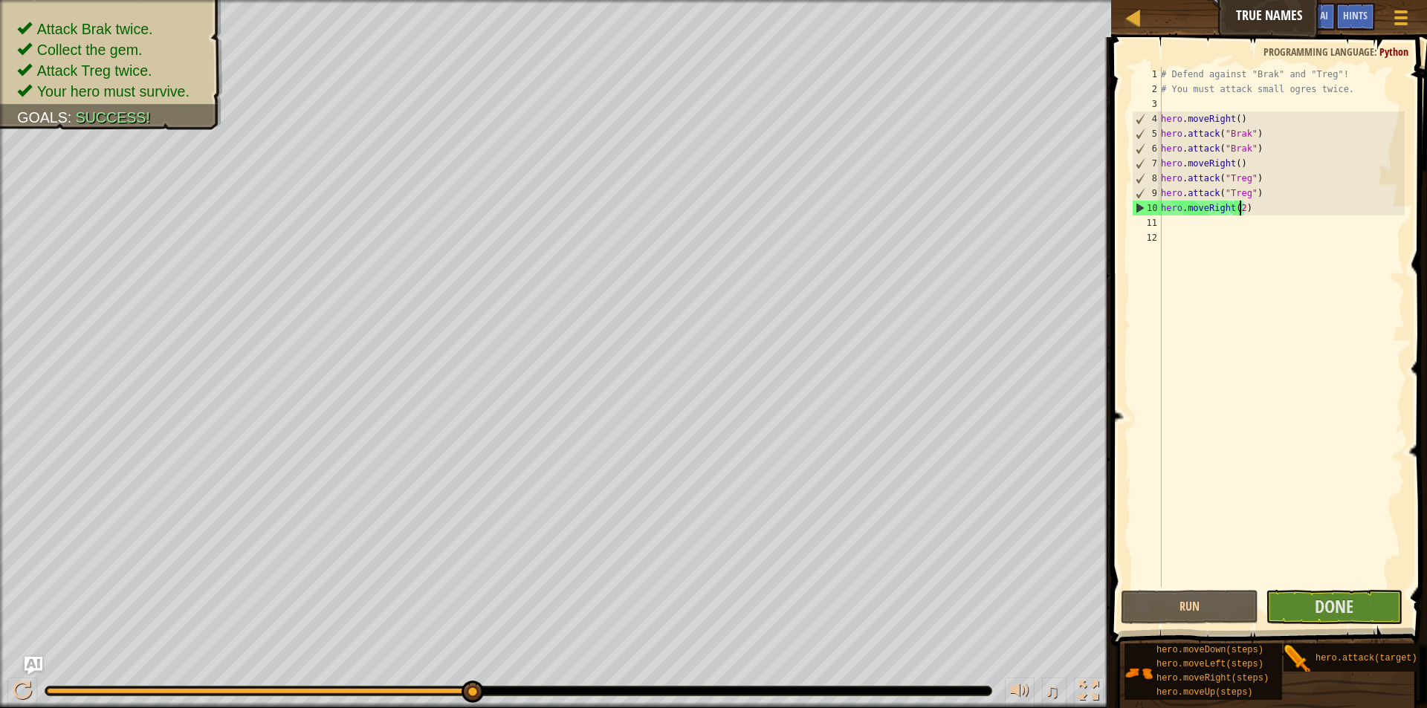
drag, startPoint x: 375, startPoint y: 685, endPoint x: 574, endPoint y: 669, distance: 200.6
click at [574, 669] on div "♫" at bounding box center [555, 687] width 1111 height 45
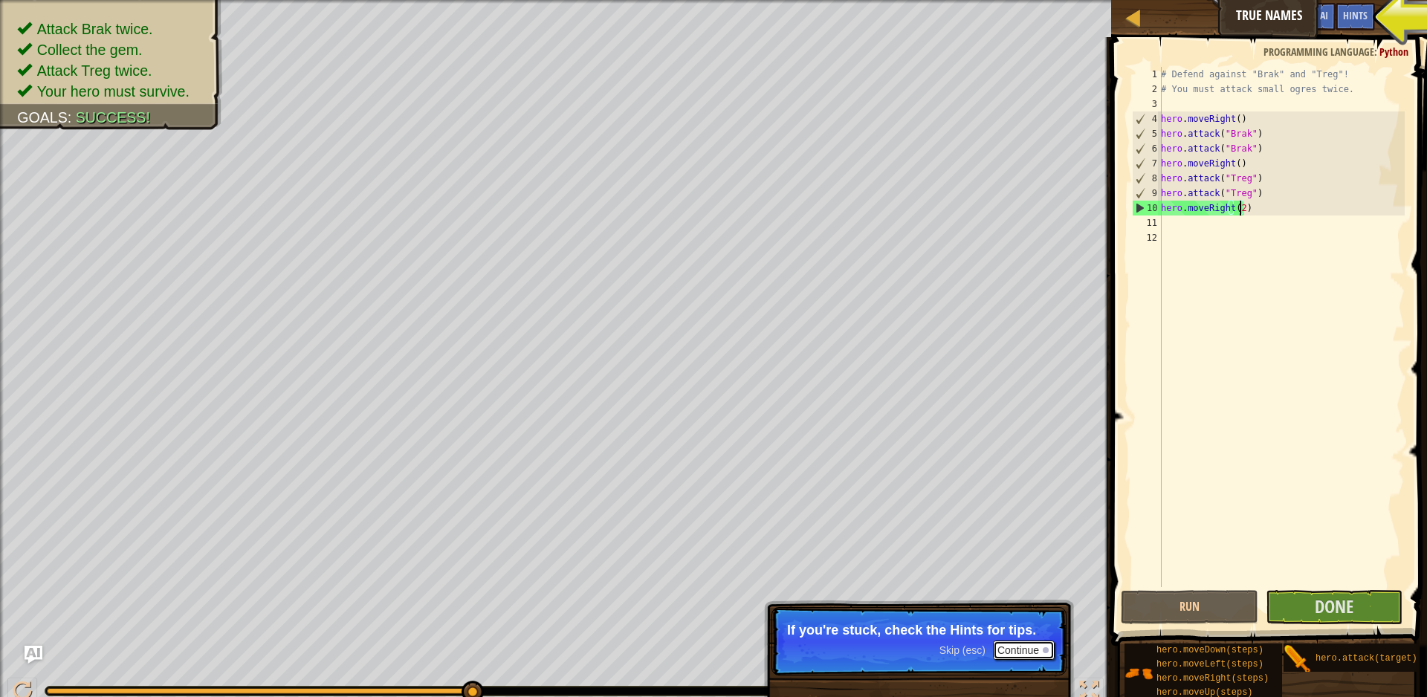
click at [1029, 642] on button "Continue" at bounding box center [1024, 650] width 62 height 19
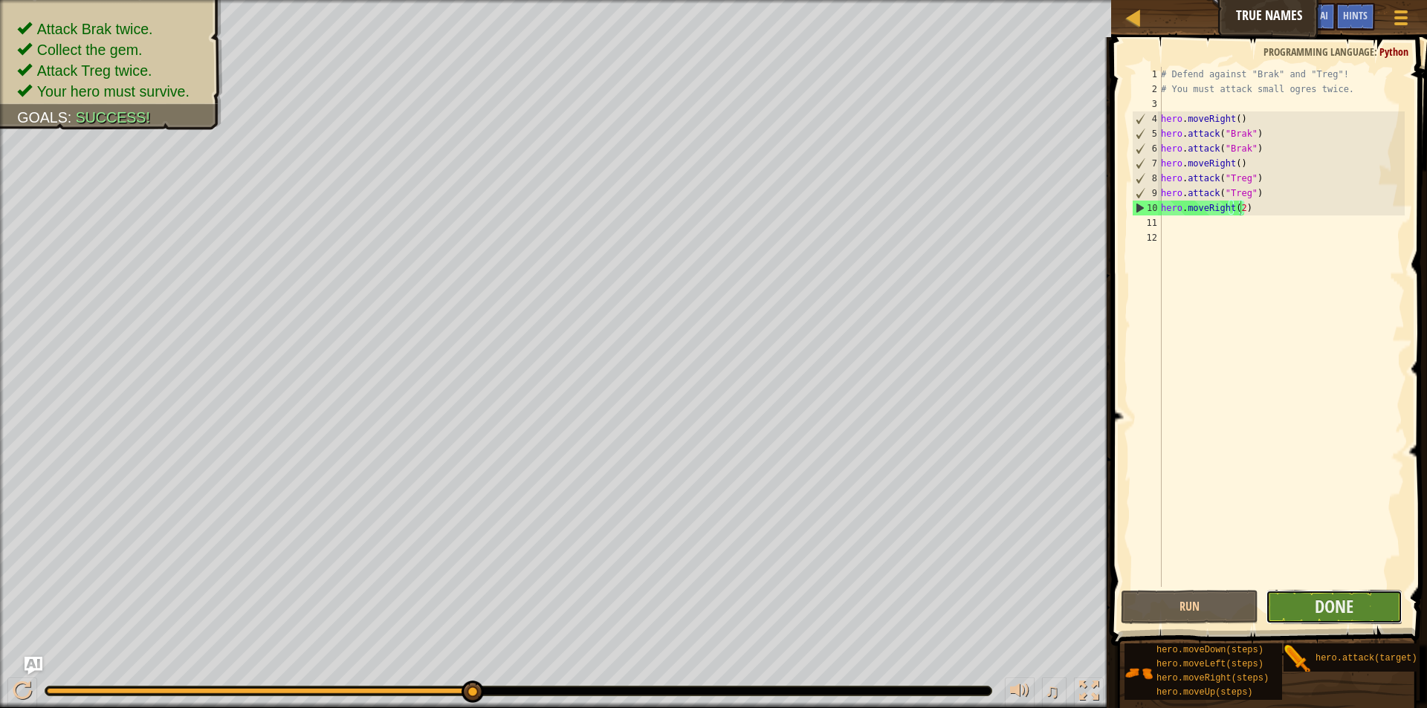
click at [1358, 607] on button "Done" at bounding box center [1334, 607] width 137 height 34
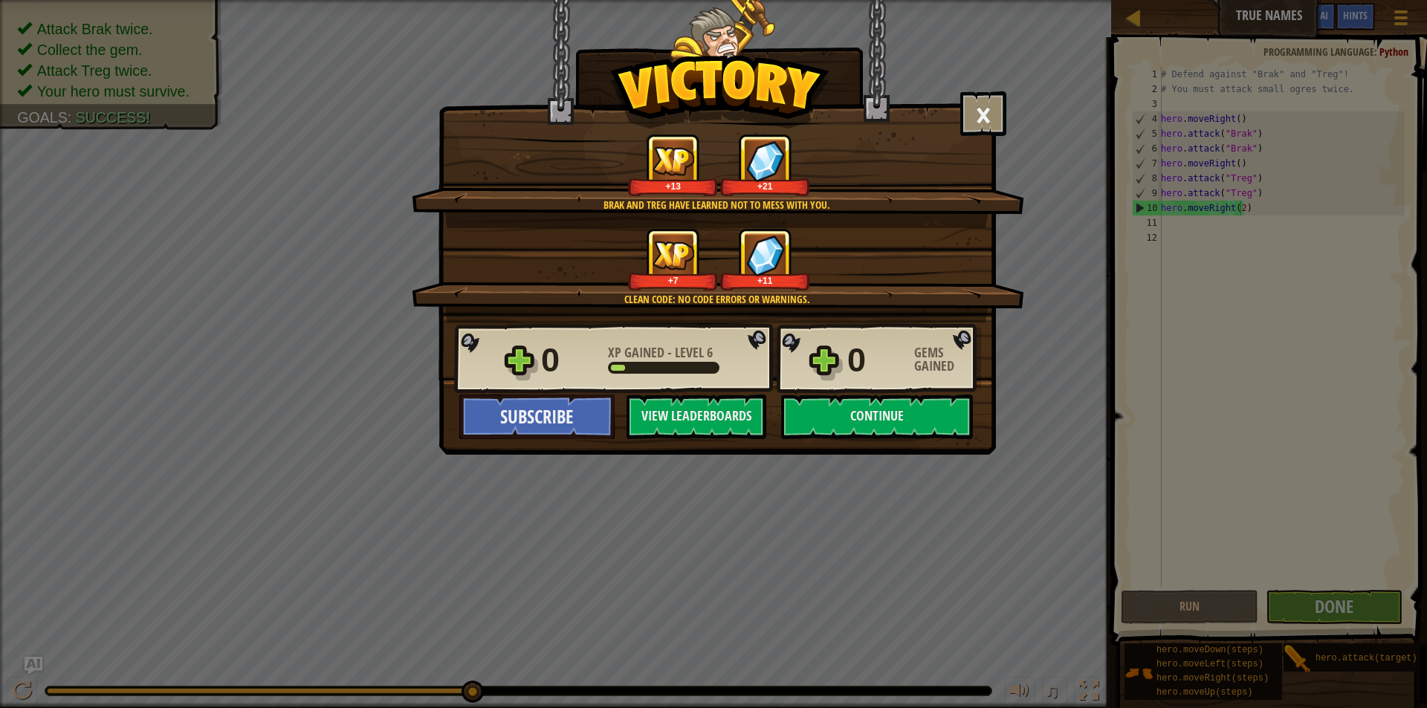
drag, startPoint x: 825, startPoint y: 355, endPoint x: 852, endPoint y: 354, distance: 26.8
click at [826, 355] on div "0 XP Gained - Level 6 0 Gems Gained" at bounding box center [717, 358] width 527 height 71
click at [982, 106] on button "×" at bounding box center [983, 113] width 46 height 45
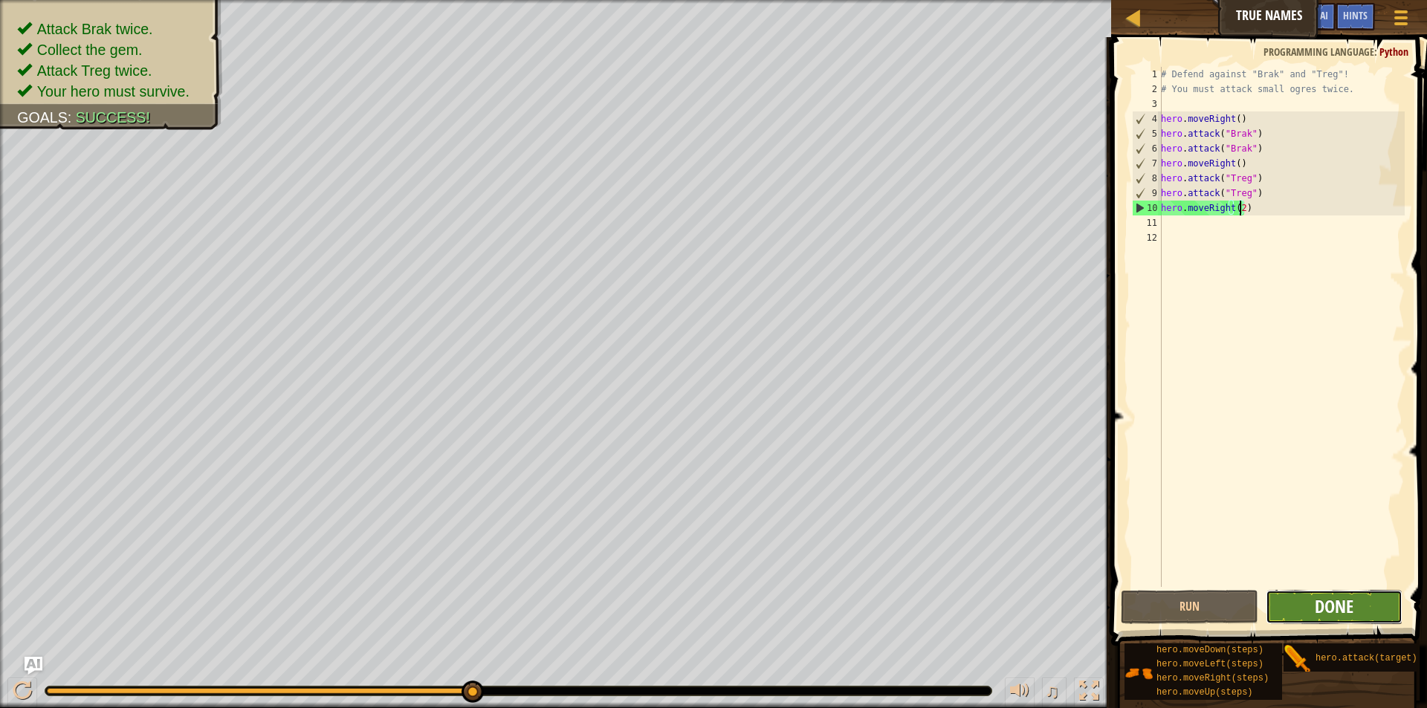
click at [1329, 598] on span "Done" at bounding box center [1334, 607] width 39 height 24
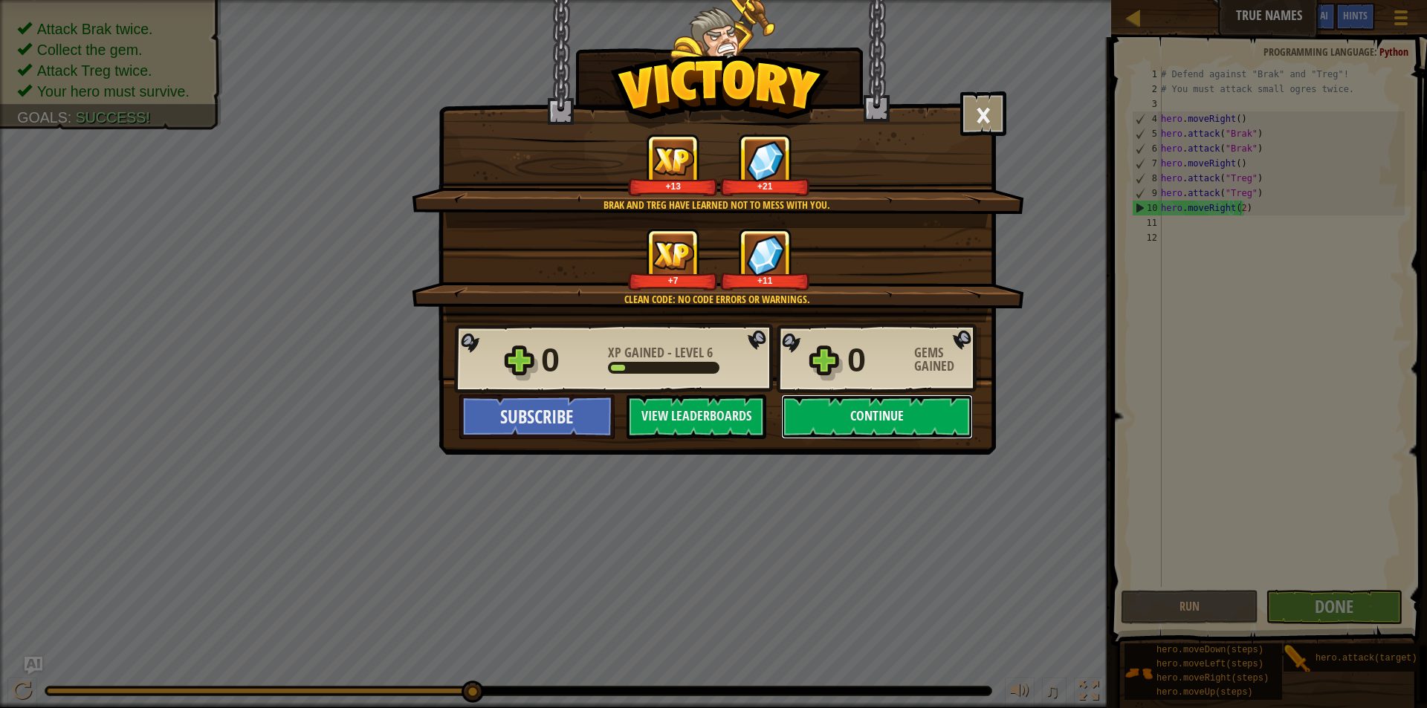
click at [878, 406] on button "Continue" at bounding box center [877, 417] width 192 height 45
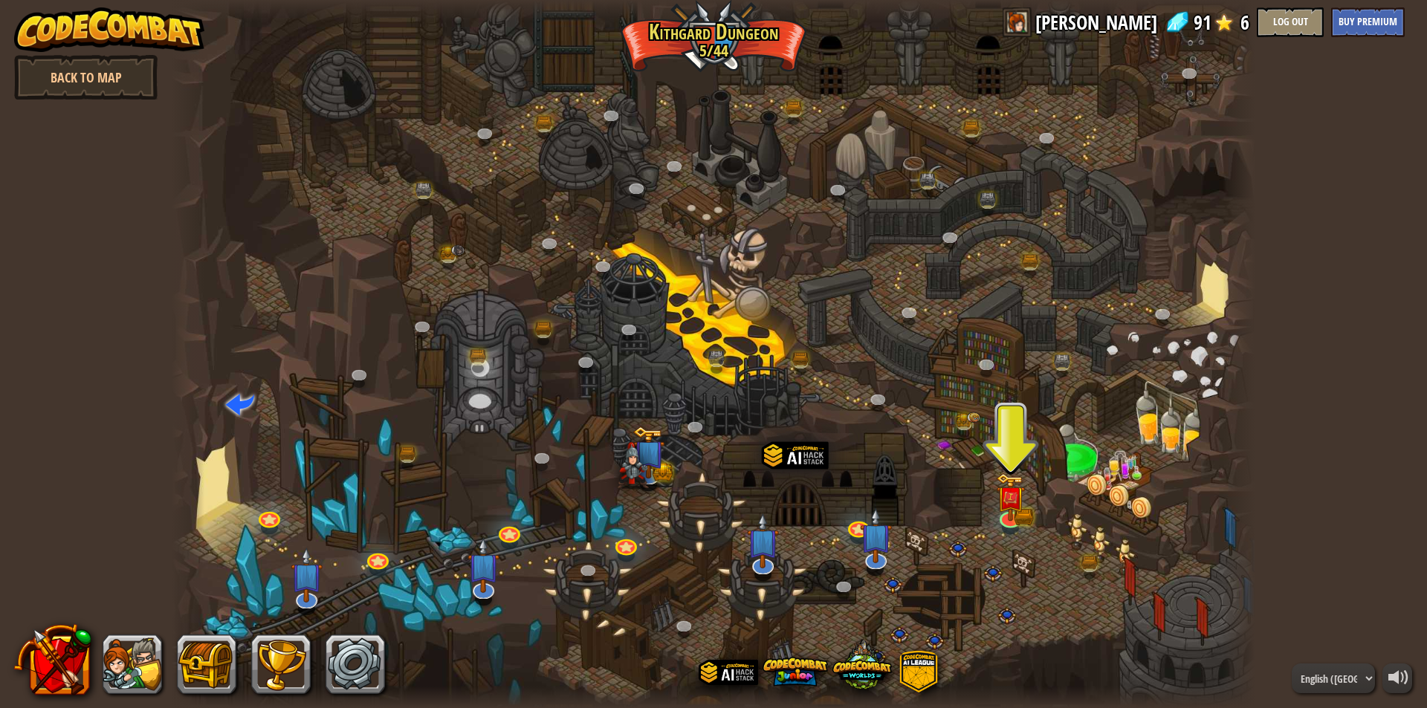
click at [1026, 500] on div at bounding box center [714, 354] width 1084 height 708
click at [1005, 516] on img at bounding box center [1010, 485] width 29 height 64
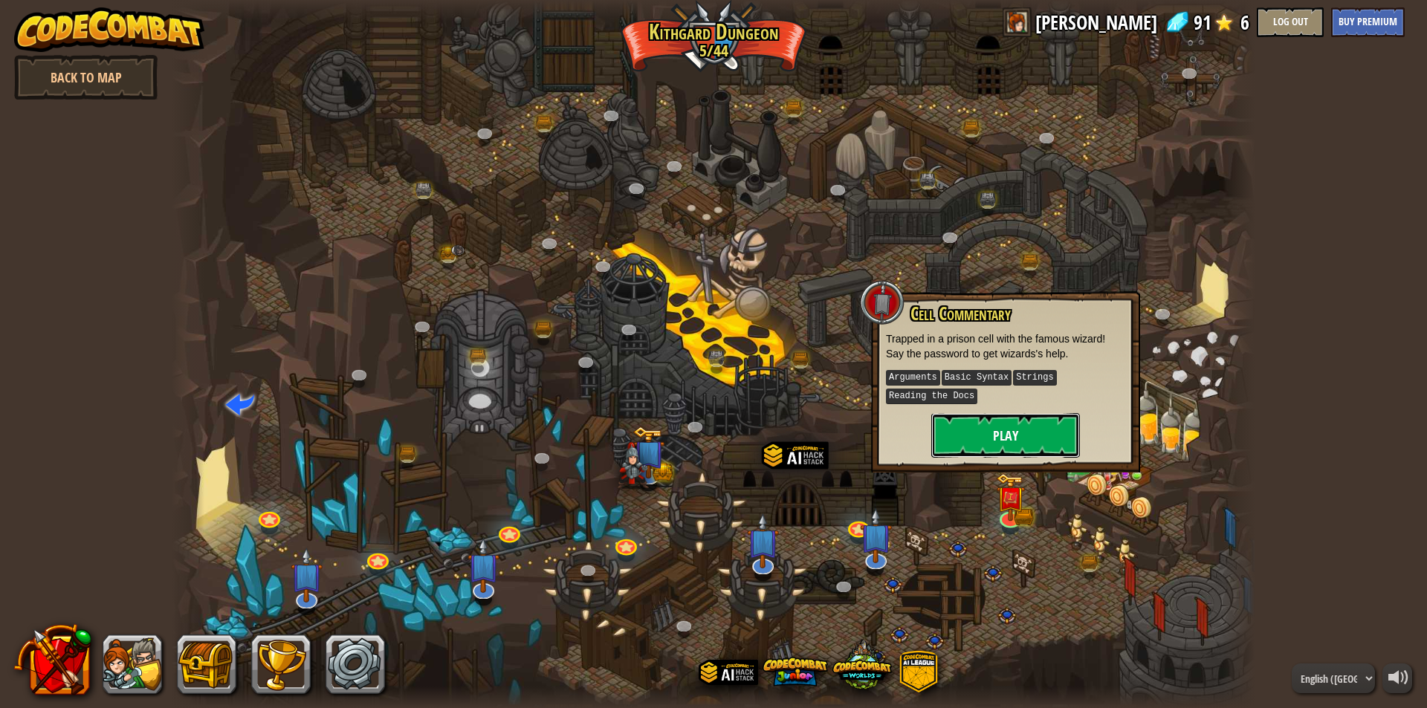
click at [999, 447] on button "Play" at bounding box center [1005, 435] width 149 height 45
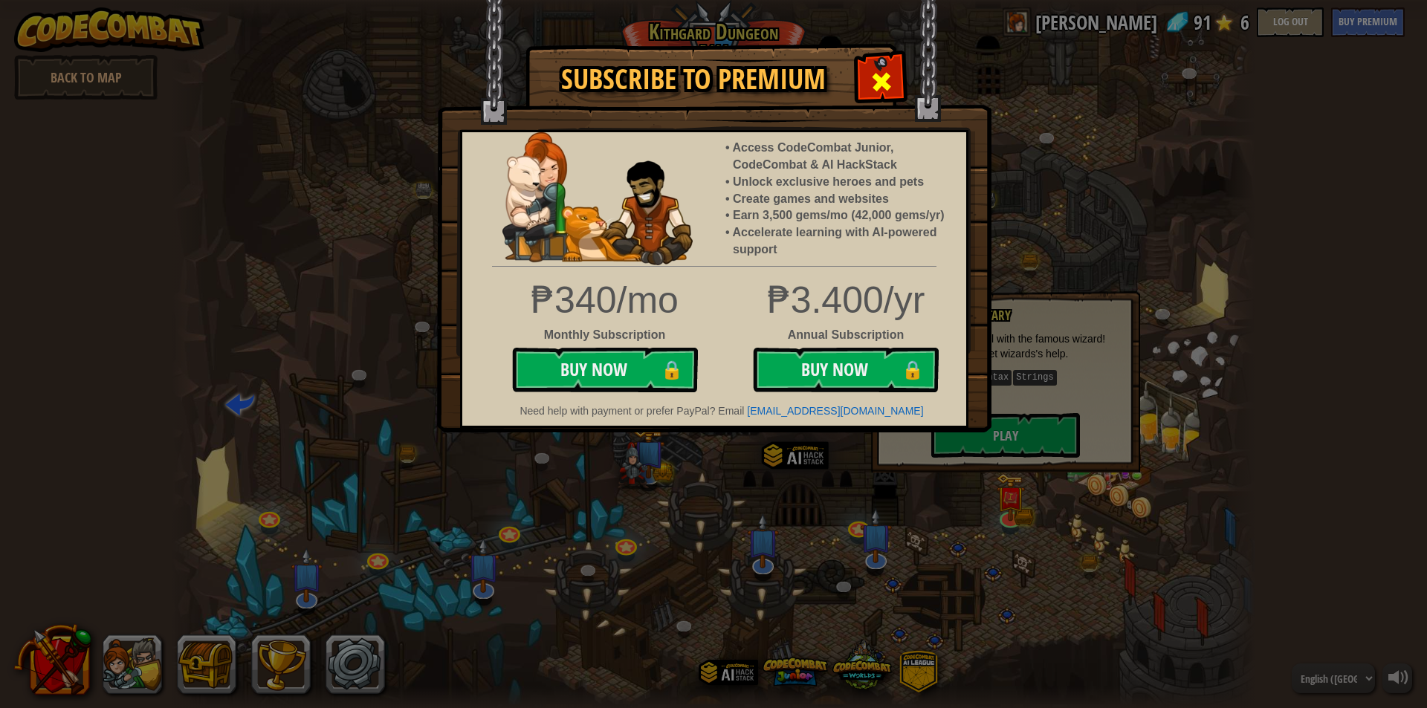
click at [887, 82] on span at bounding box center [881, 82] width 24 height 24
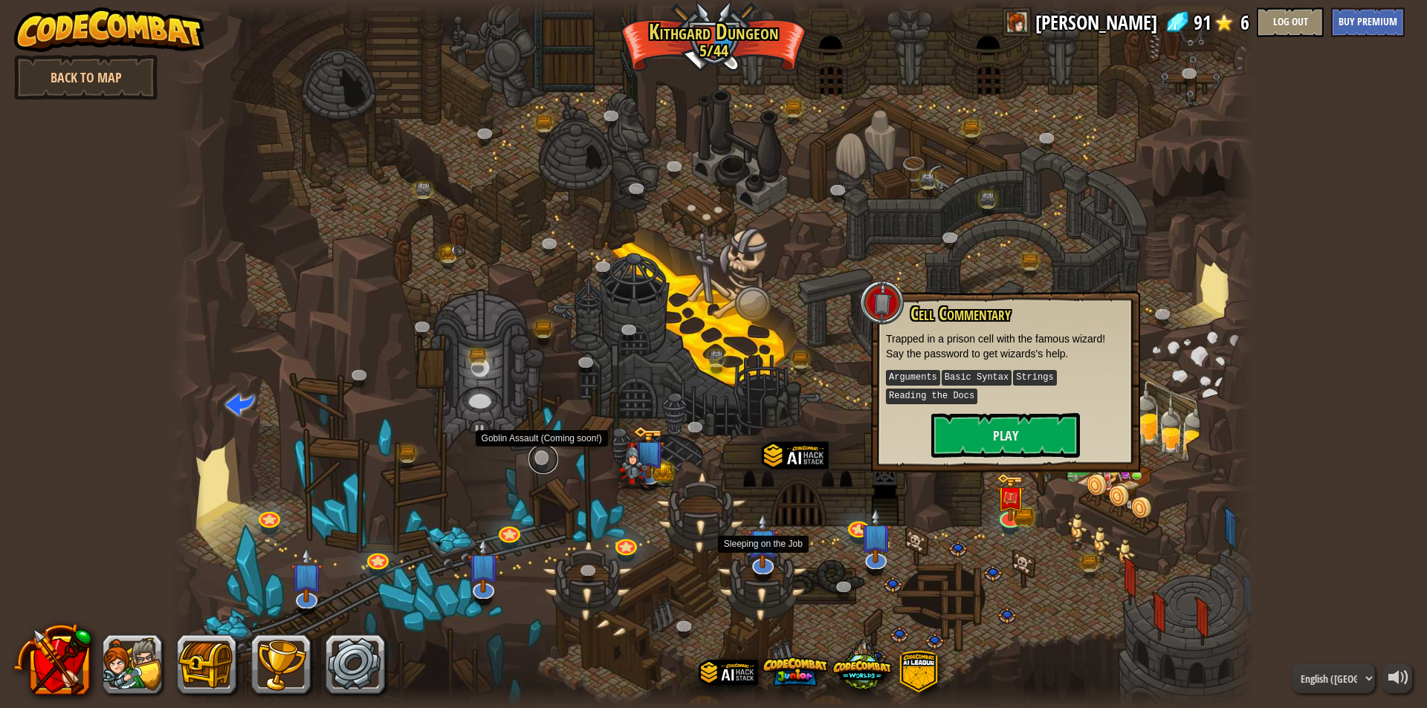
click at [545, 459] on link at bounding box center [543, 459] width 30 height 30
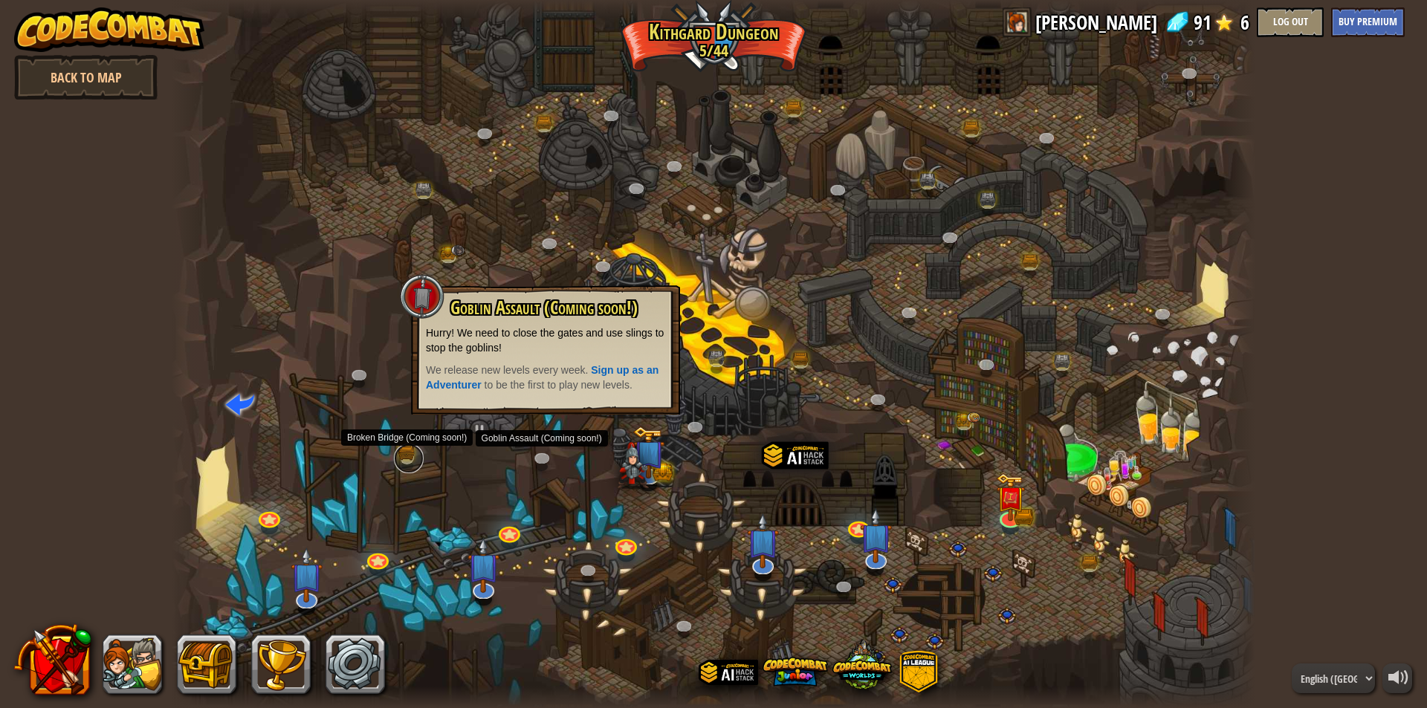
click at [398, 457] on link at bounding box center [409, 459] width 30 height 30
